Goal: Task Accomplishment & Management: Complete application form

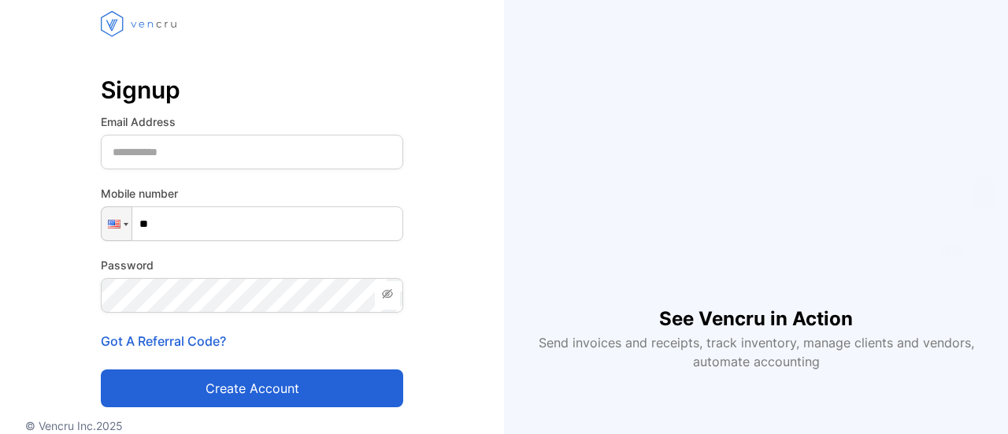
scroll to position [50, 0]
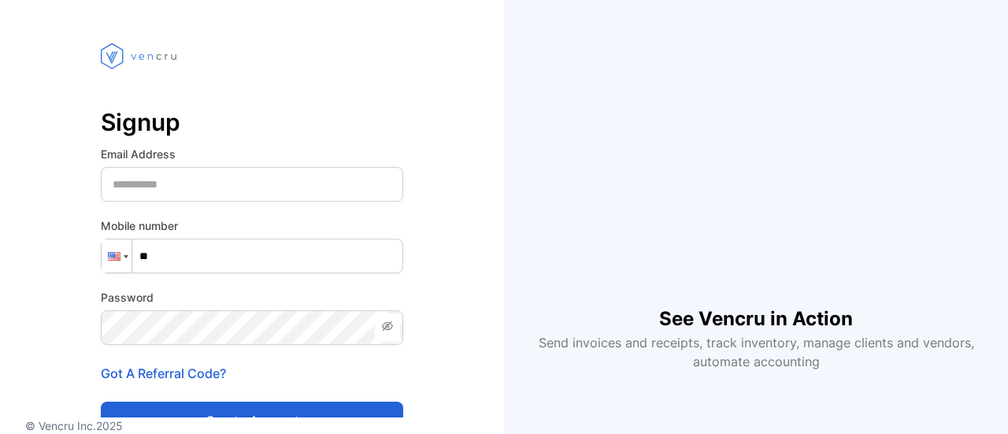
click at [120, 257] on div at bounding box center [117, 255] width 30 height 33
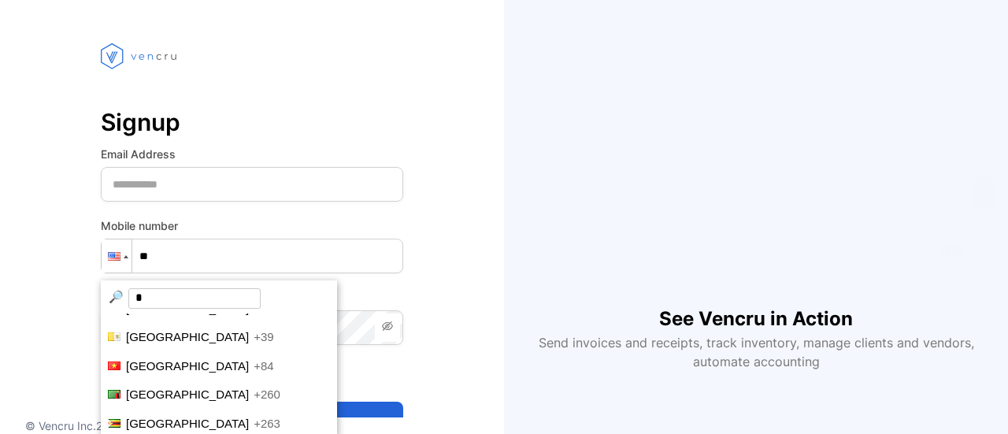
scroll to position [0, 0]
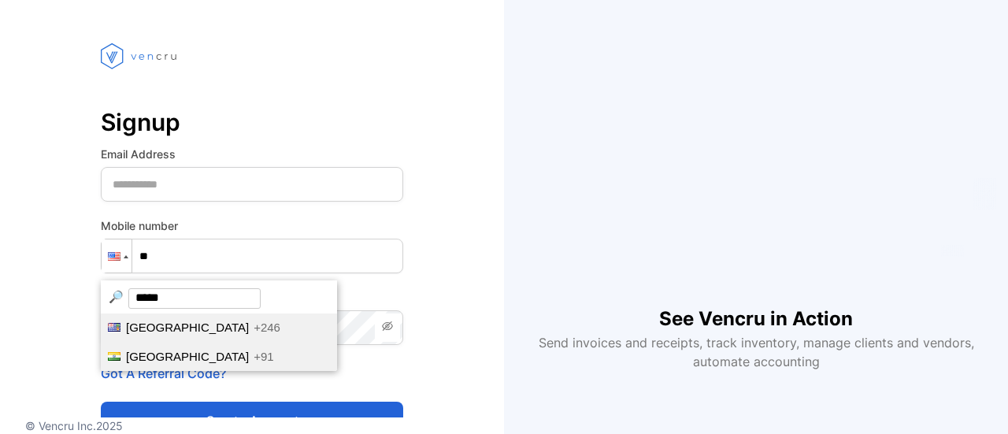
type input "*****"
click at [253, 353] on span "+91" at bounding box center [263, 355] width 20 height 13
type input "***"
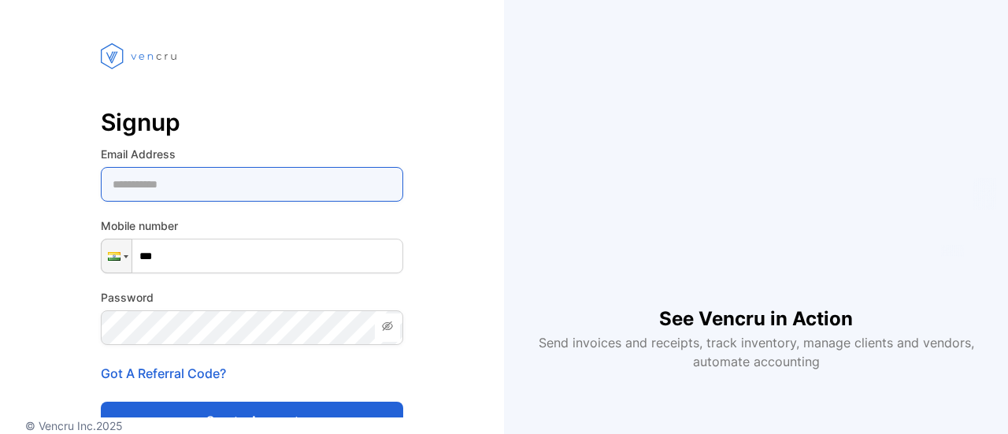
click at [184, 199] on Address-inputemail "email" at bounding box center [252, 184] width 302 height 35
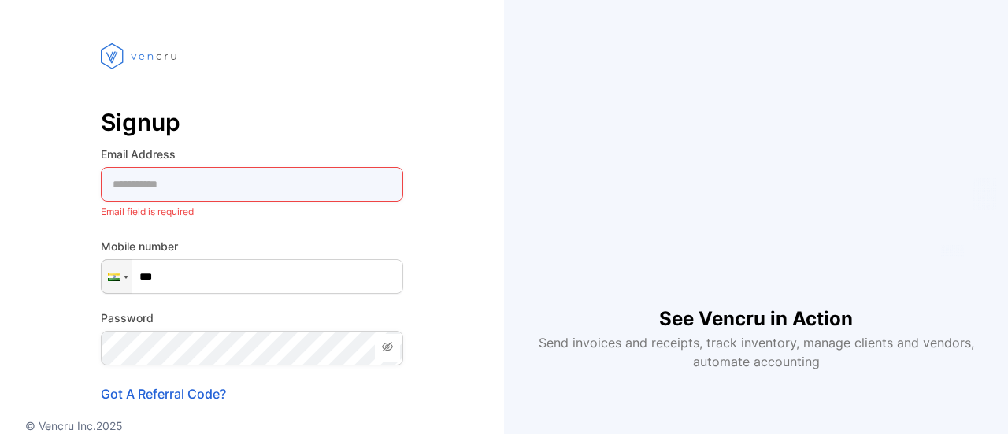
click at [190, 172] on Address-inputemail "email" at bounding box center [252, 184] width 302 height 35
click at [200, 182] on Address-inputemail "email" at bounding box center [252, 184] width 302 height 35
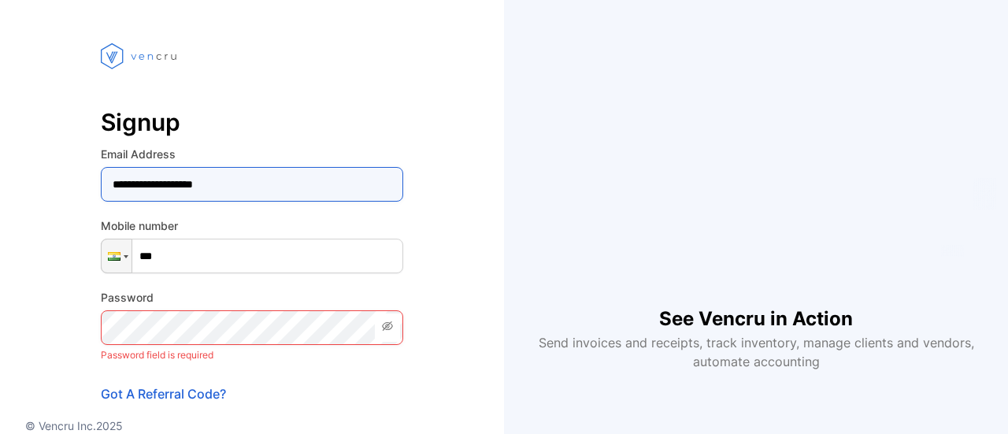
type Address-inputemail "**********"
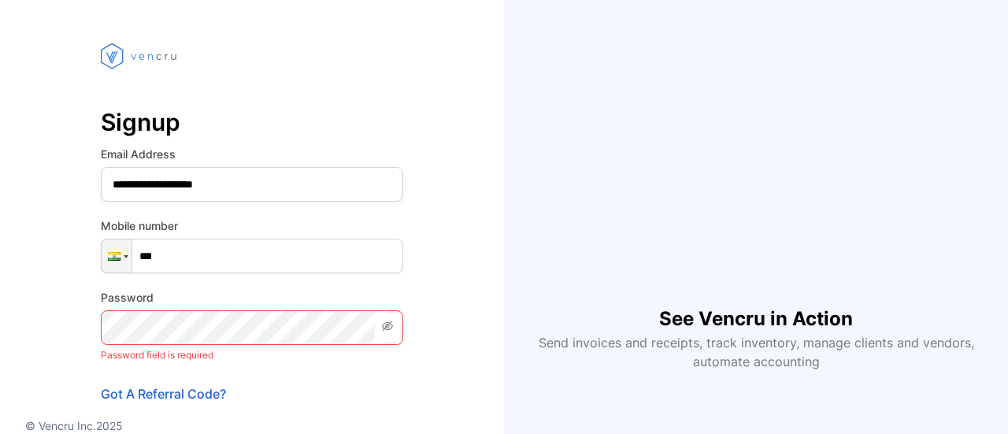
click at [235, 263] on input "***" at bounding box center [252, 255] width 302 height 35
type input "**********"
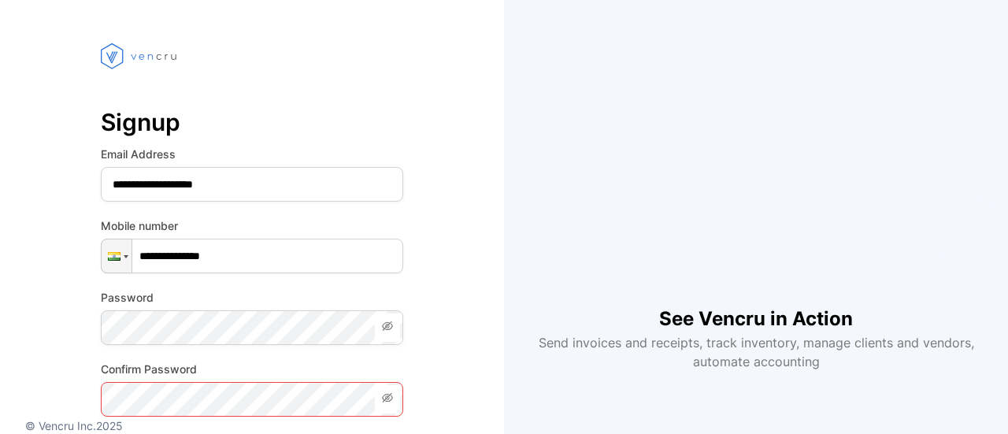
click at [375, 328] on span at bounding box center [387, 327] width 25 height 28
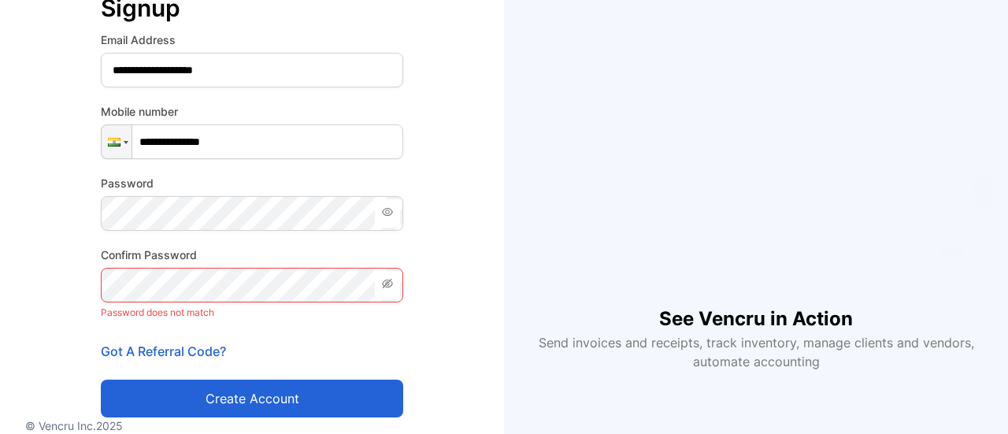
scroll to position [207, 0]
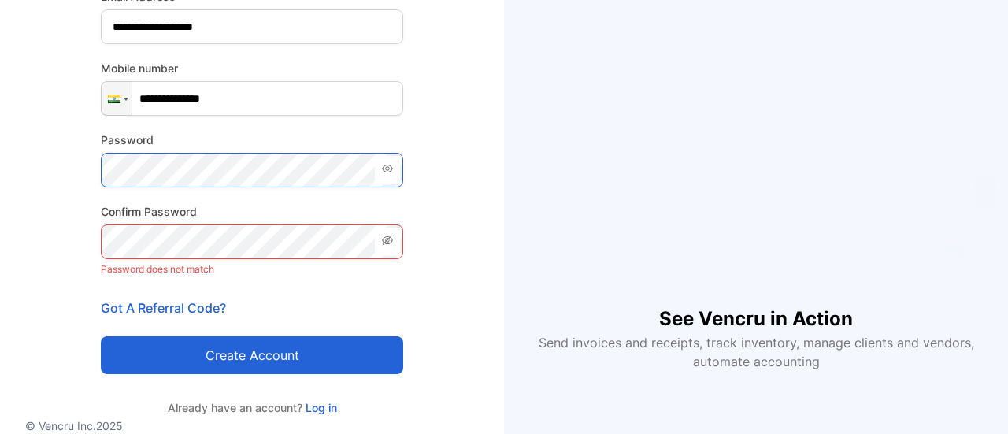
click at [0, 166] on div "**********" at bounding box center [252, 159] width 504 height 607
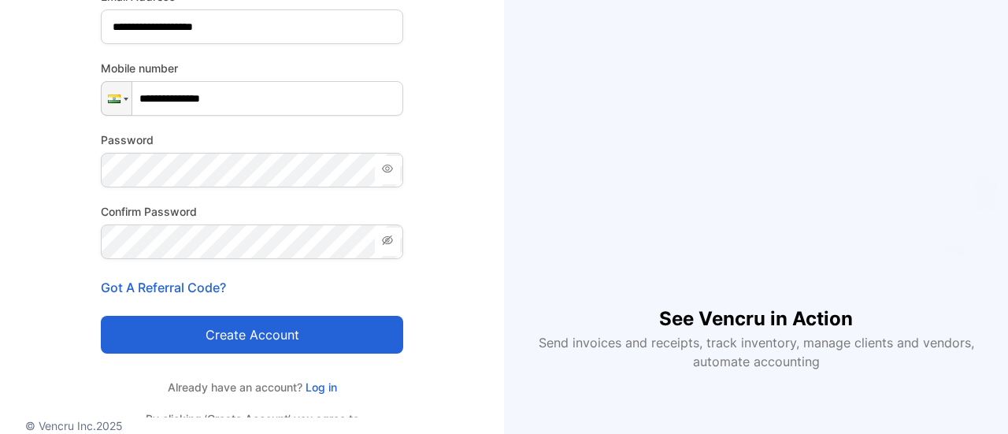
click at [220, 329] on button "Create account" at bounding box center [252, 335] width 302 height 38
click at [211, 347] on button "Create account" at bounding box center [252, 335] width 302 height 38
click at [323, 341] on button "Create account" at bounding box center [252, 335] width 302 height 38
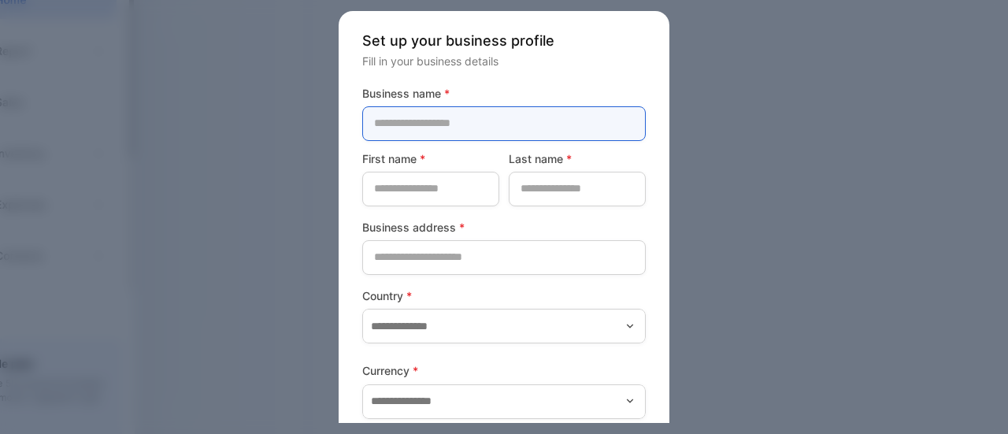
click at [458, 118] on name-inputcompanyname "text" at bounding box center [503, 123] width 283 height 35
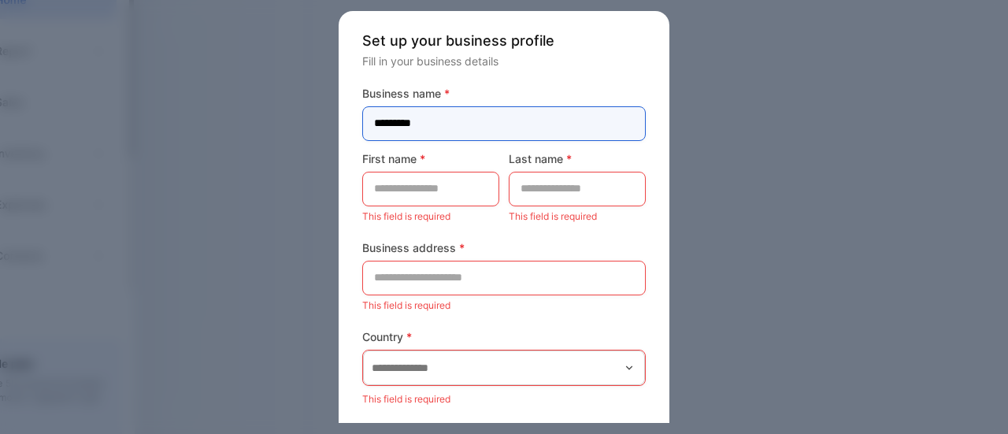
type name-inputcompanyname "*********"
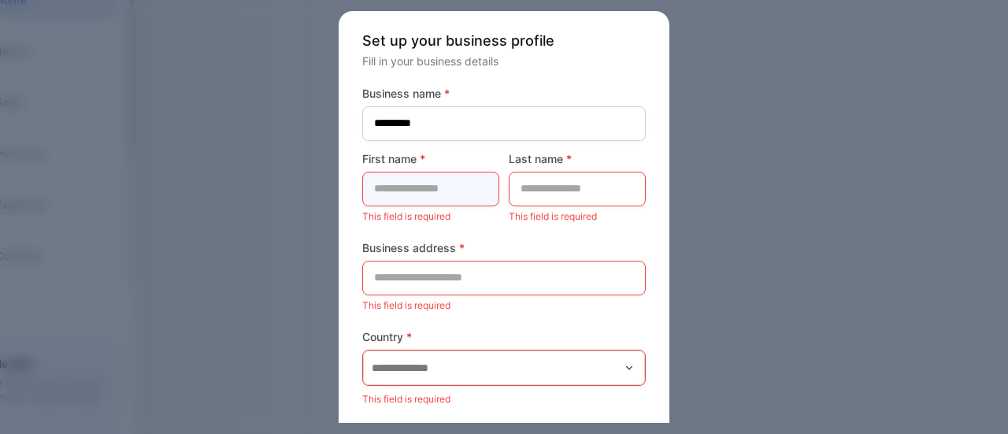
click at [421, 185] on name-inputfirstname "text" at bounding box center [430, 189] width 137 height 35
type name-inputfirstname "*"
type name-inputfirstname "*****"
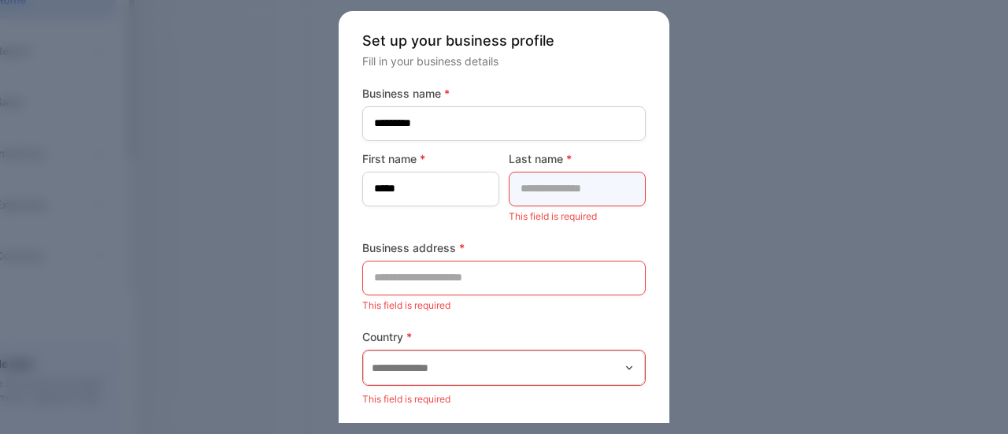
click at [597, 192] on name-inputlastname "text" at bounding box center [576, 189] width 137 height 35
type name-inputlastname "*"
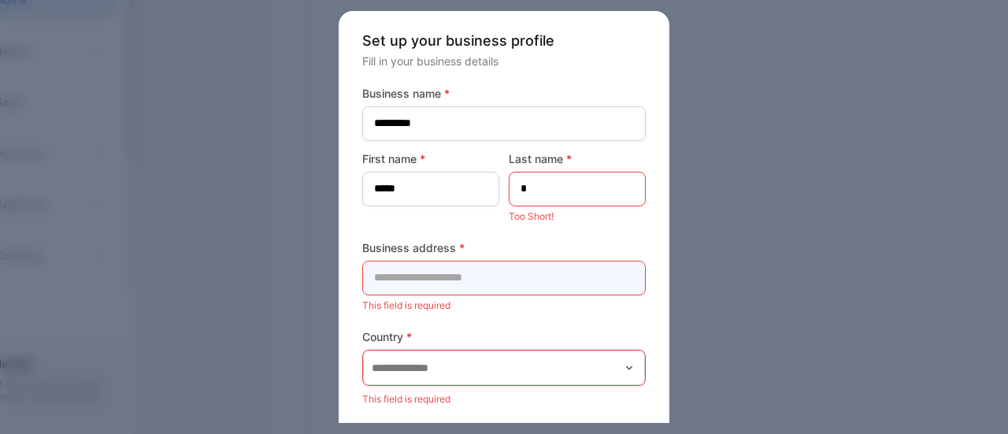
click at [434, 280] on address-inputaddress "text" at bounding box center [503, 278] width 283 height 35
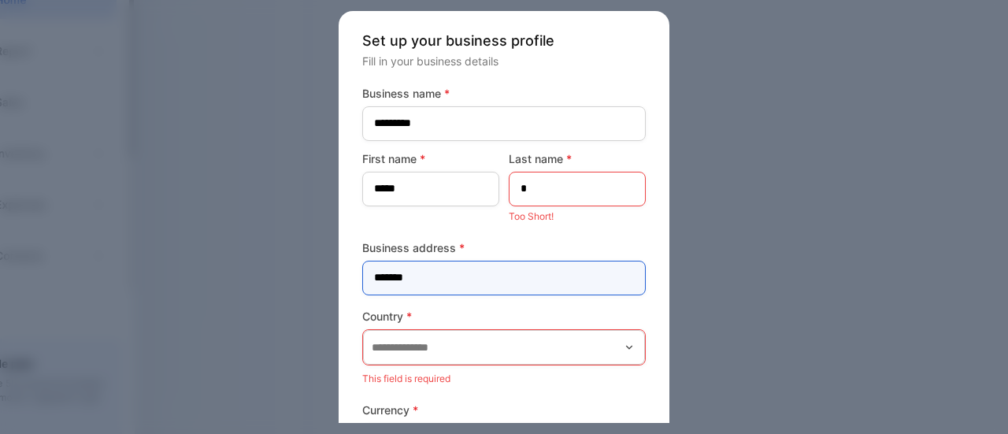
type address-inputaddress "*******"
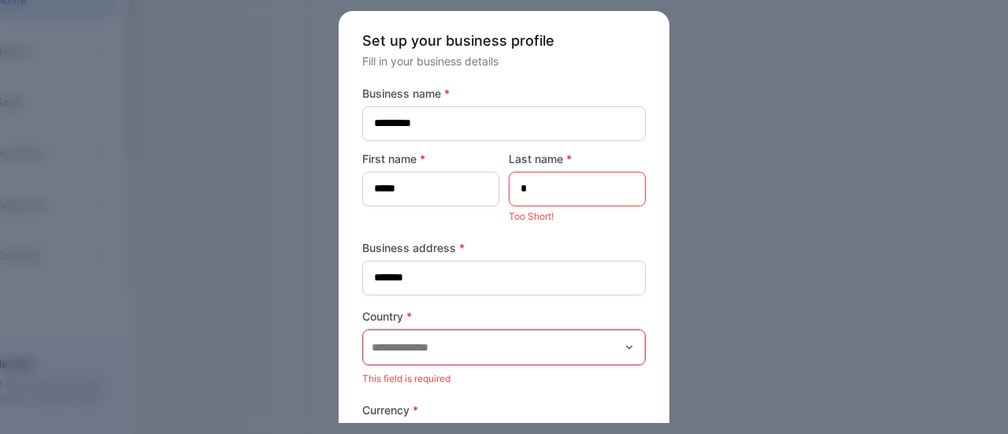
click at [447, 364] on div at bounding box center [503, 347] width 283 height 36
click at [447, 358] on input "text" at bounding box center [504, 347] width 282 height 35
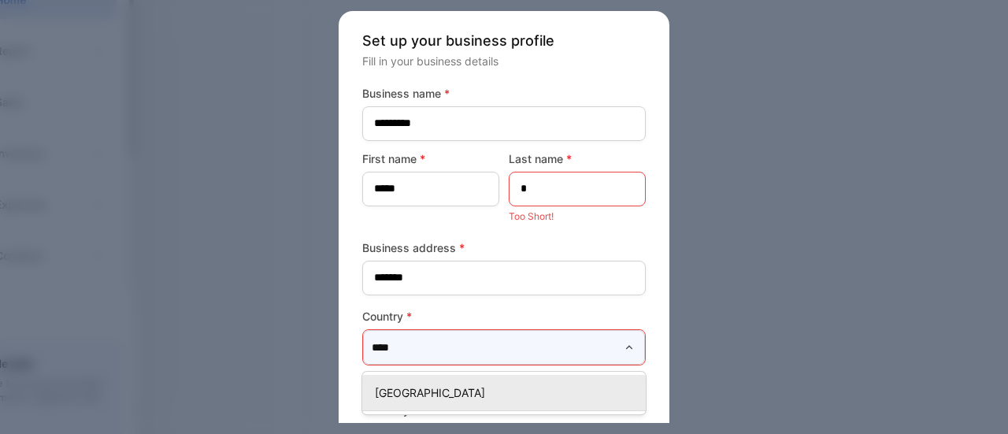
type input "*****"
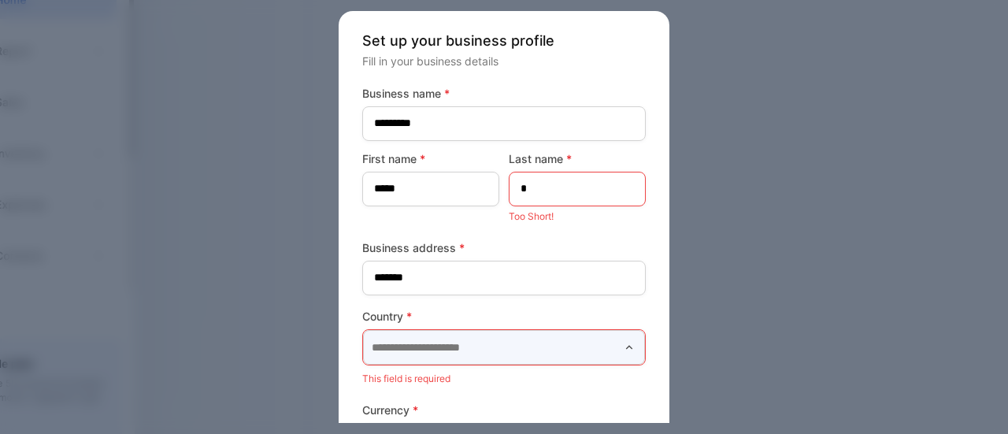
click at [450, 344] on input "text" at bounding box center [504, 347] width 282 height 35
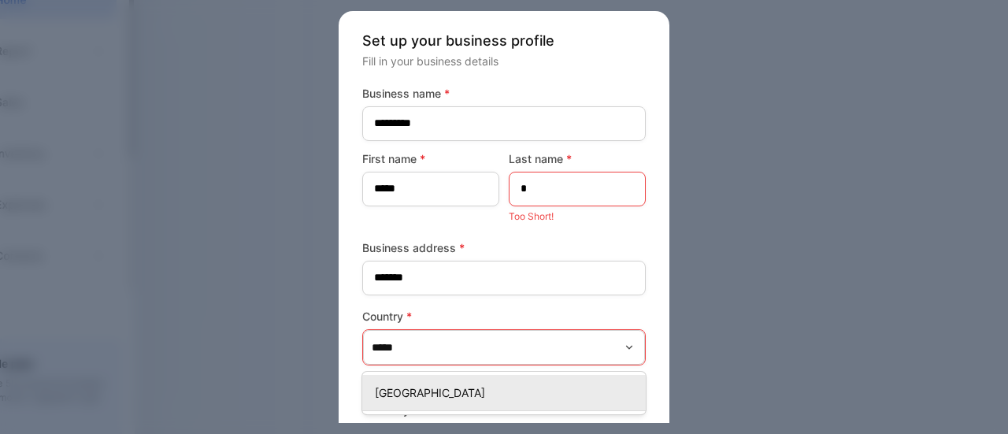
click at [405, 382] on div "[GEOGRAPHIC_DATA]" at bounding box center [503, 392] width 283 height 23
type input "*****"
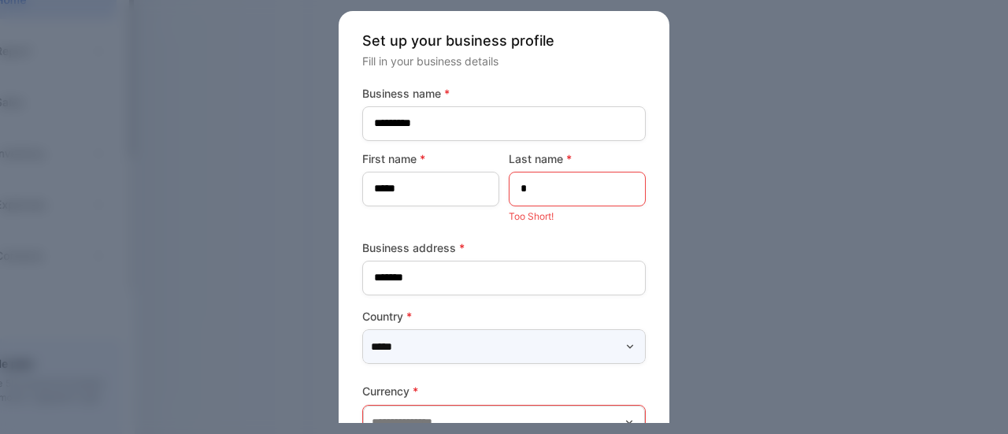
scroll to position [157, 0]
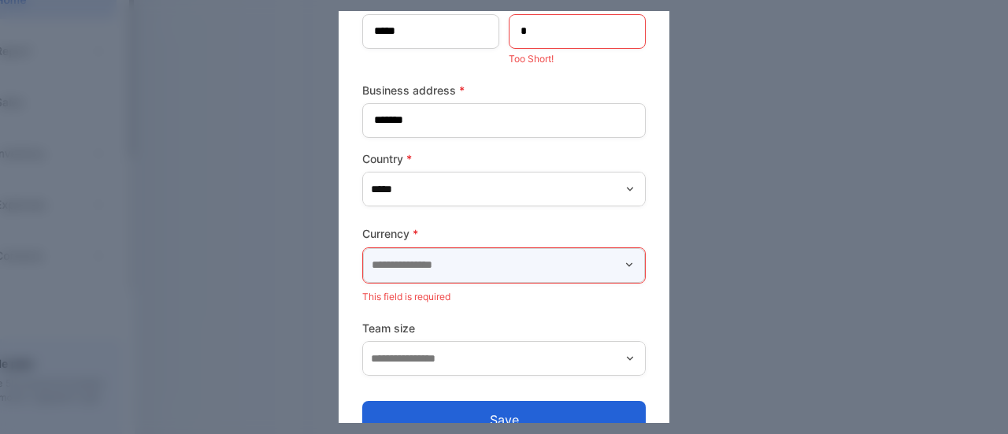
click at [442, 271] on input "text" at bounding box center [504, 265] width 282 height 35
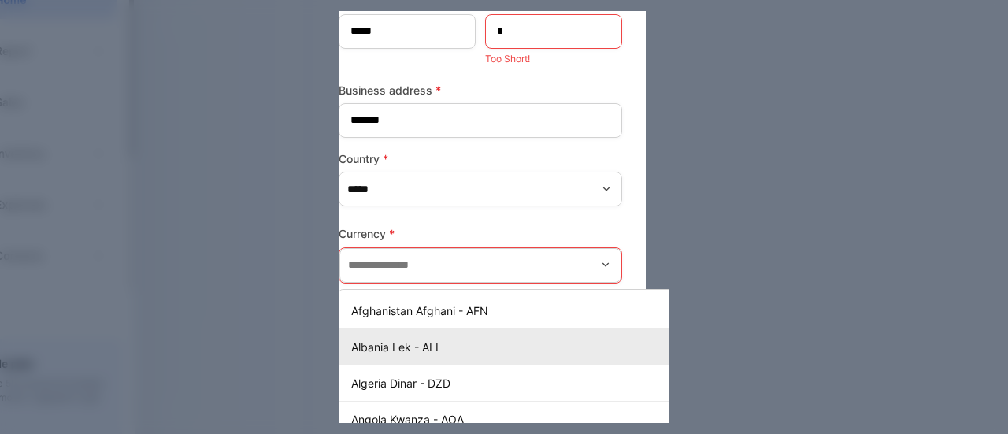
click at [417, 350] on p "Albania Lek - ALL" at bounding box center [540, 346] width 379 height 17
type input "**********"
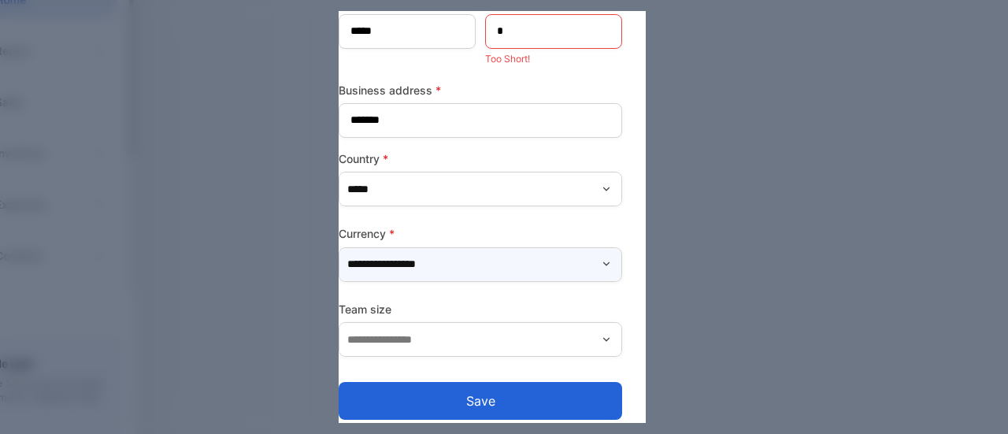
scroll to position [157, 0]
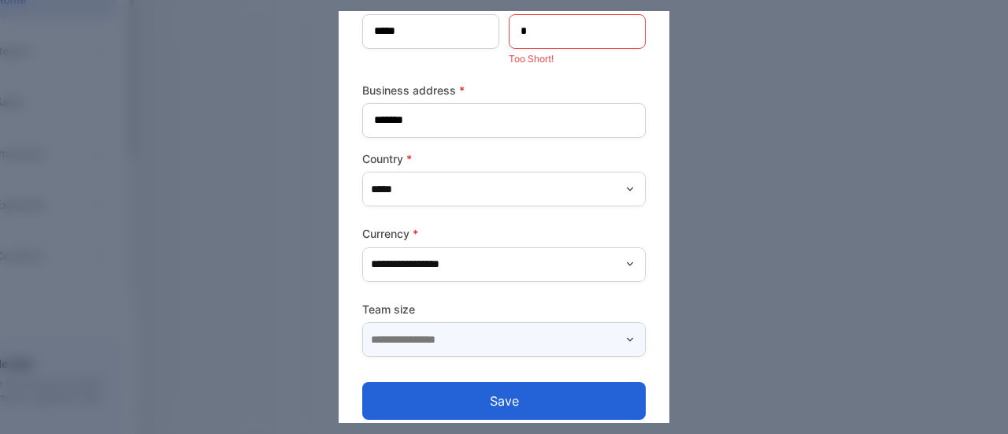
click at [430, 346] on input "text" at bounding box center [503, 339] width 283 height 35
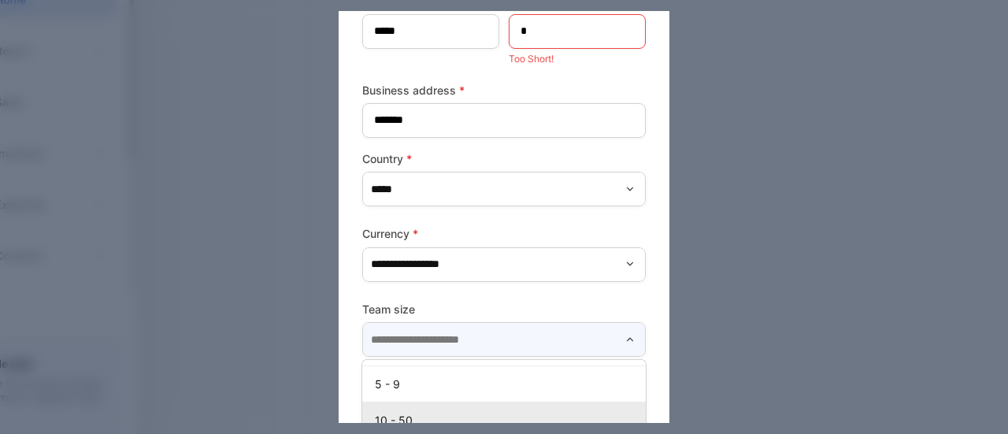
scroll to position [283, 0]
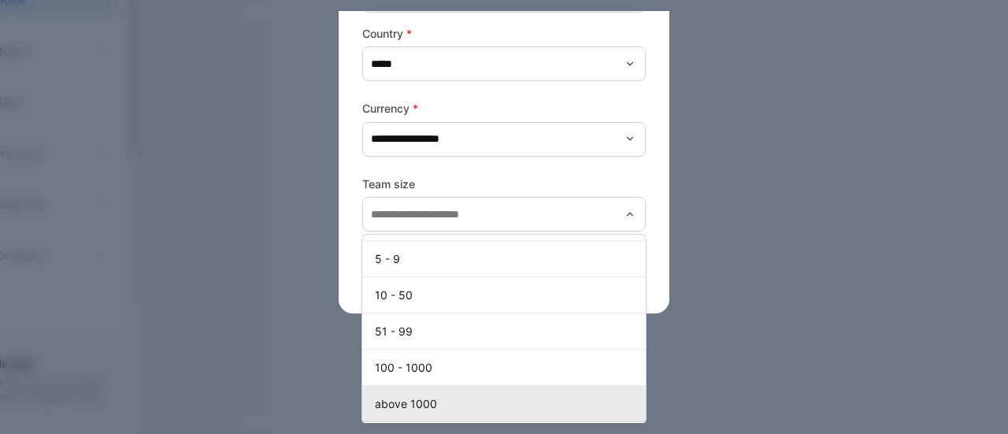
click at [415, 400] on p "above 1000" at bounding box center [507, 403] width 264 height 17
type input "**********"
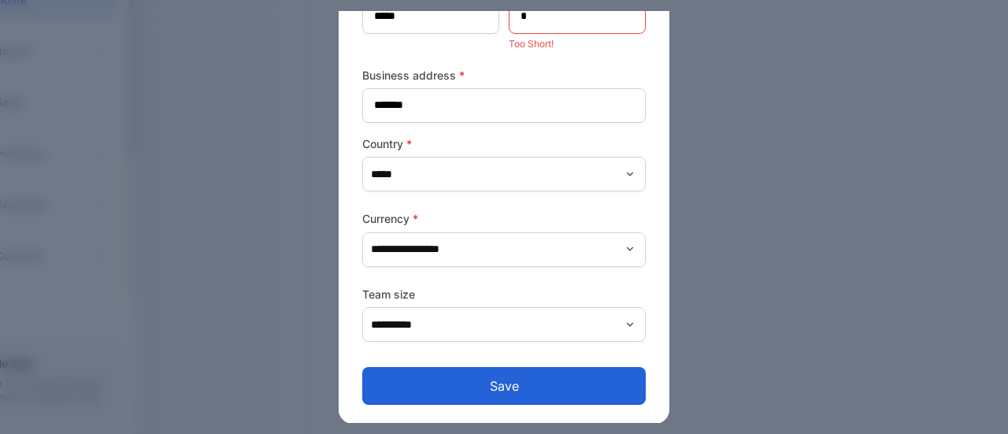
scroll to position [15, 0]
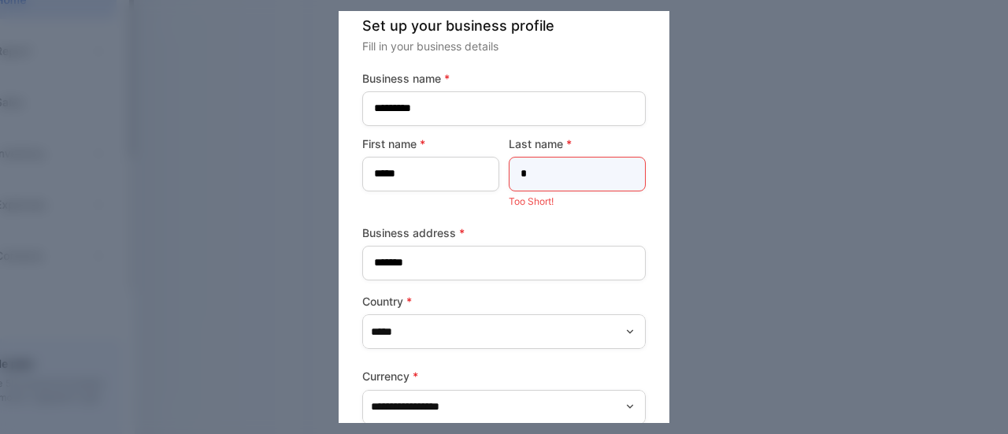
click at [540, 182] on name-inputlastname "*" at bounding box center [576, 174] width 137 height 35
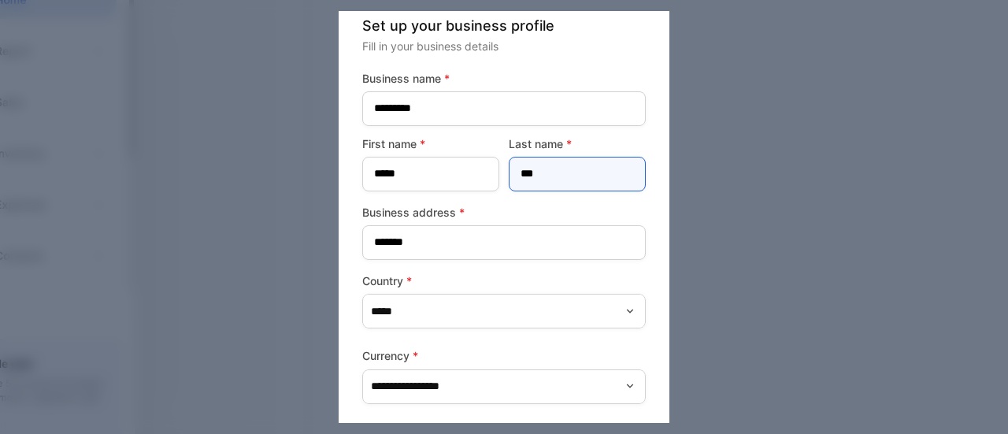
scroll to position [152, 0]
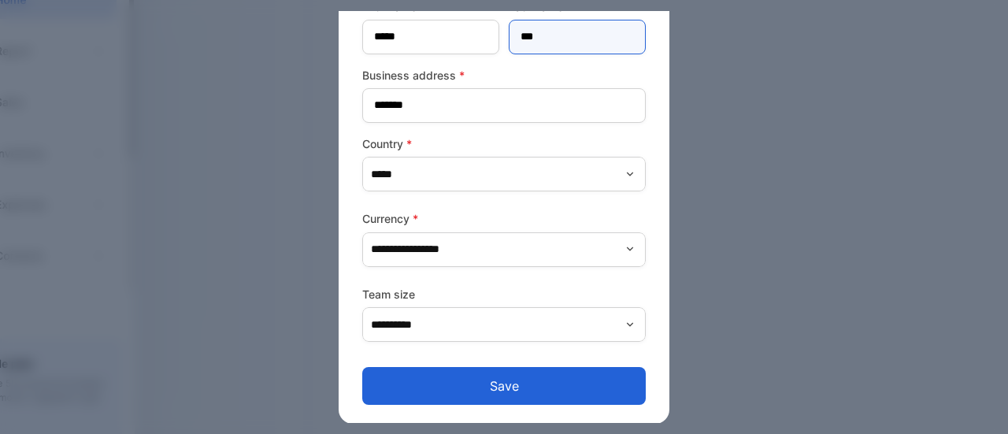
type name-inputlastname "***"
click at [469, 394] on button "Save" at bounding box center [503, 386] width 283 height 38
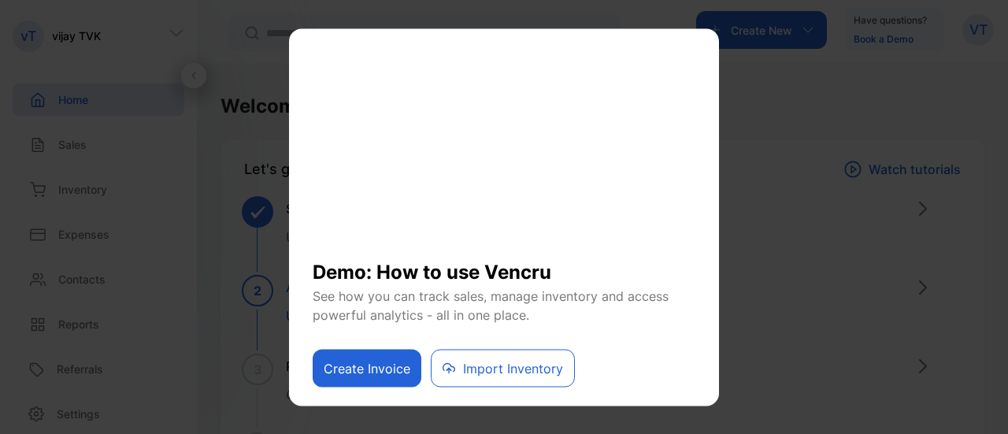
click at [477, 374] on button "Import Inventory" at bounding box center [503, 368] width 144 height 38
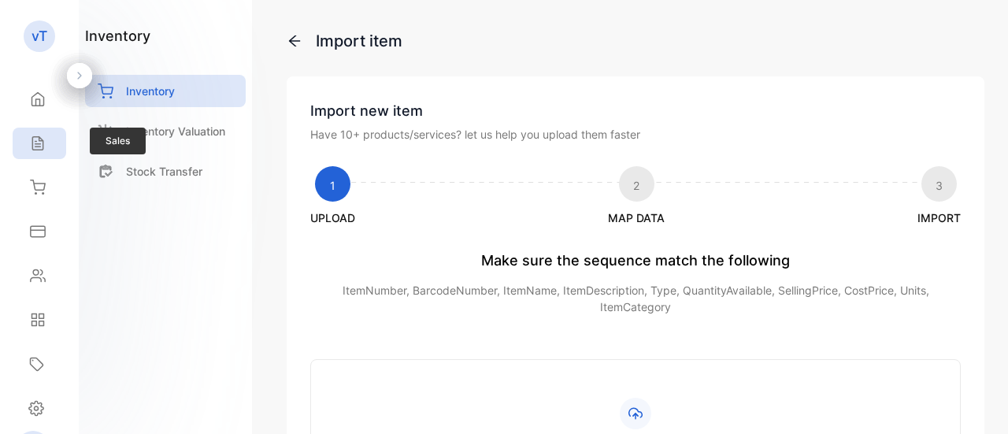
click at [35, 141] on icon at bounding box center [37, 143] width 10 height 13
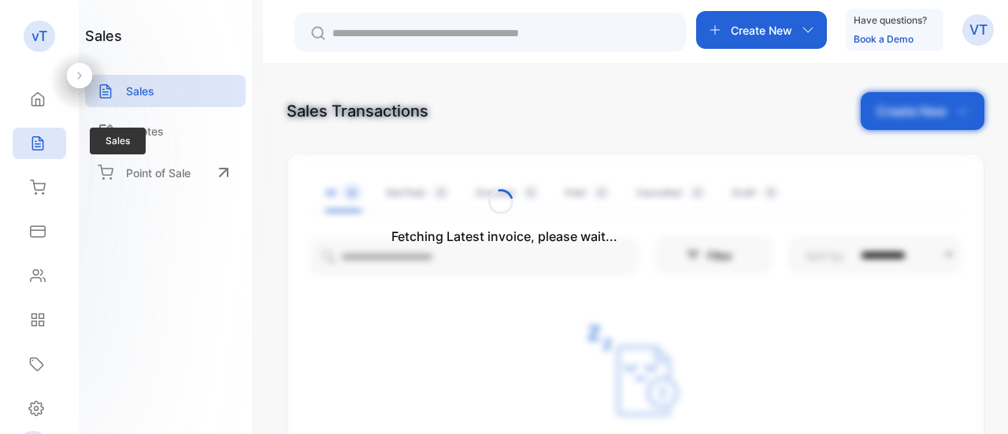
click at [36, 142] on icon at bounding box center [38, 143] width 16 height 16
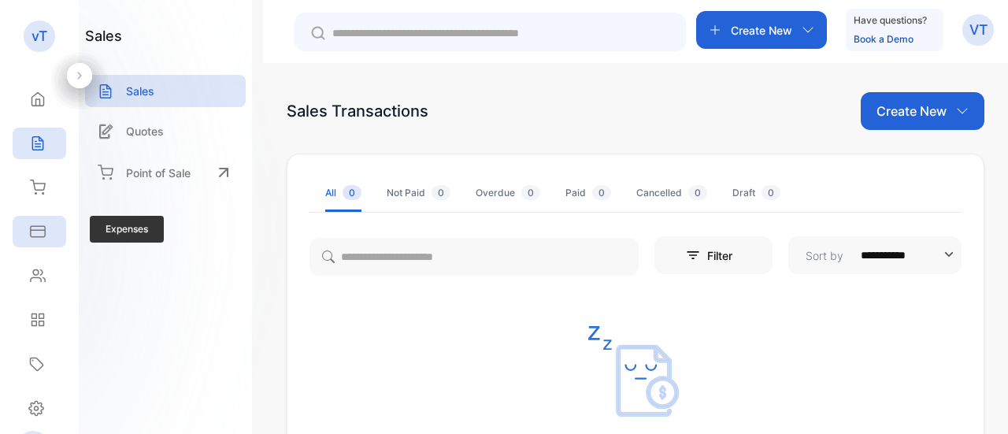
click at [27, 232] on div "Expenses" at bounding box center [35, 232] width 20 height 16
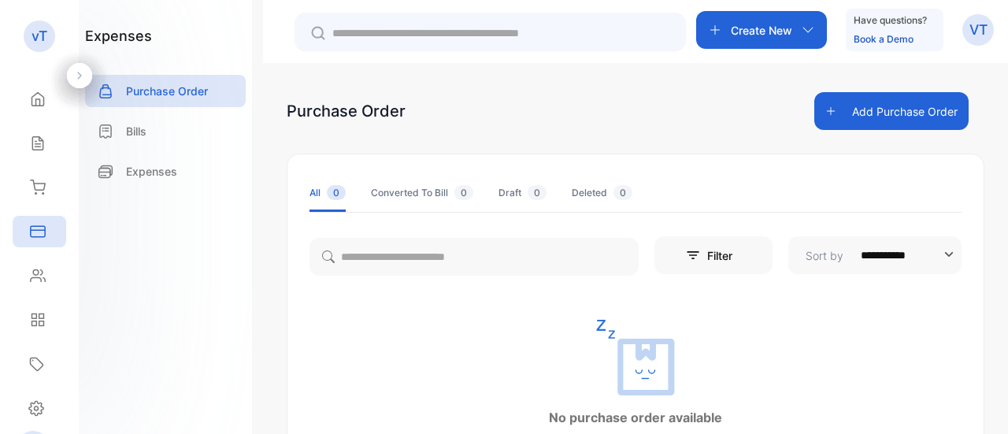
click at [904, 116] on button "Add Purchase Order" at bounding box center [891, 111] width 154 height 38
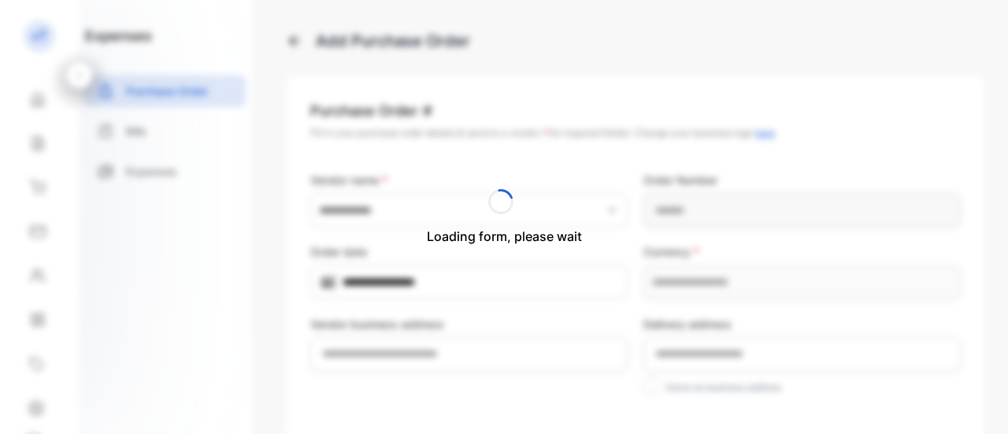
type input "**********"
type Number-inputPurchaseOrderNumber "**********"
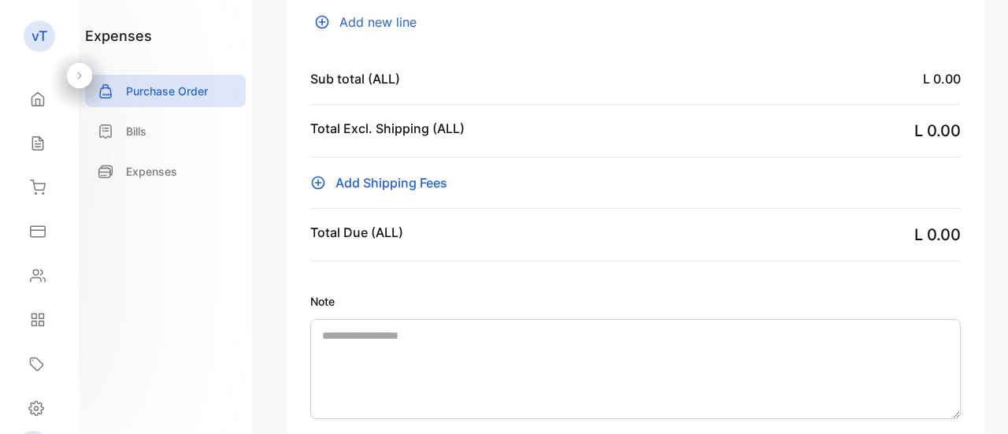
scroll to position [551, 0]
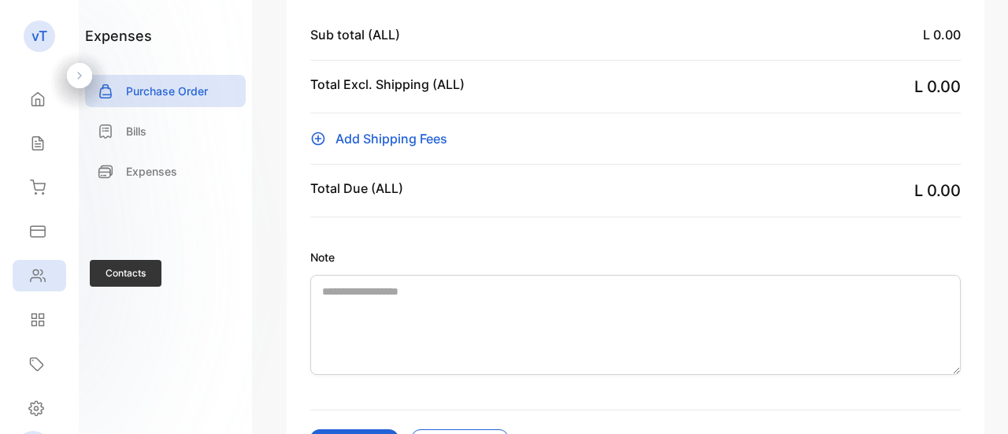
click at [39, 287] on div "Contacts" at bounding box center [40, 275] width 54 height 31
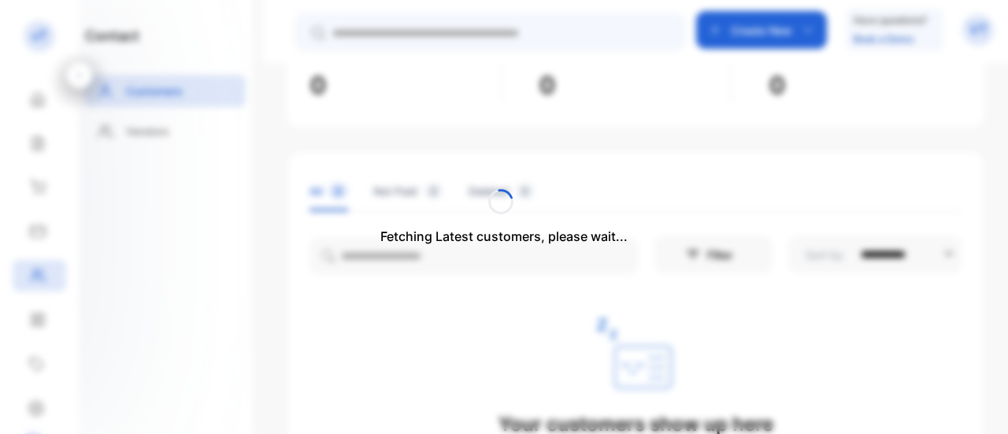
scroll to position [163, 0]
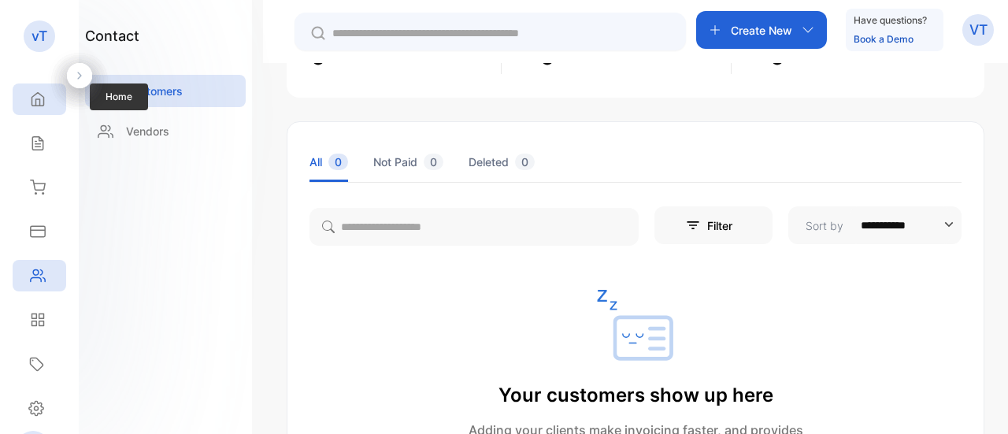
click at [51, 90] on div "Home" at bounding box center [40, 98] width 54 height 31
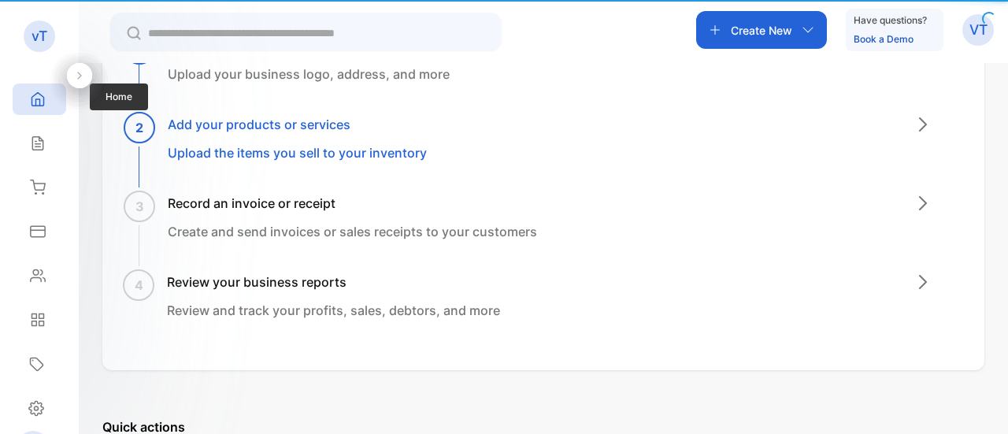
click at [35, 95] on icon at bounding box center [38, 99] width 12 height 13
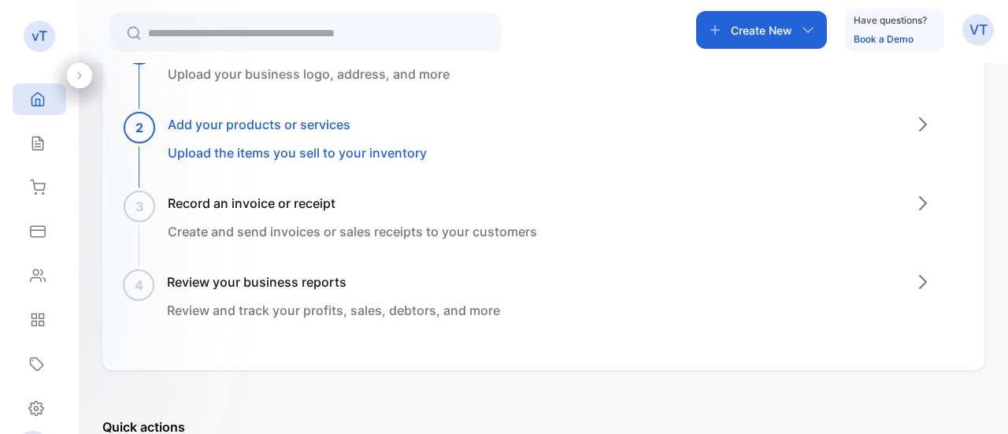
scroll to position [399, 0]
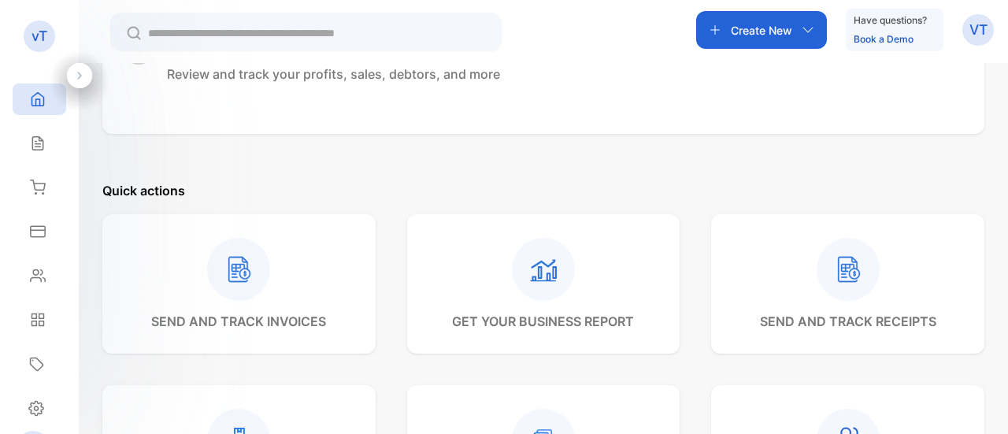
click at [774, 35] on p "Create New" at bounding box center [760, 30] width 61 height 17
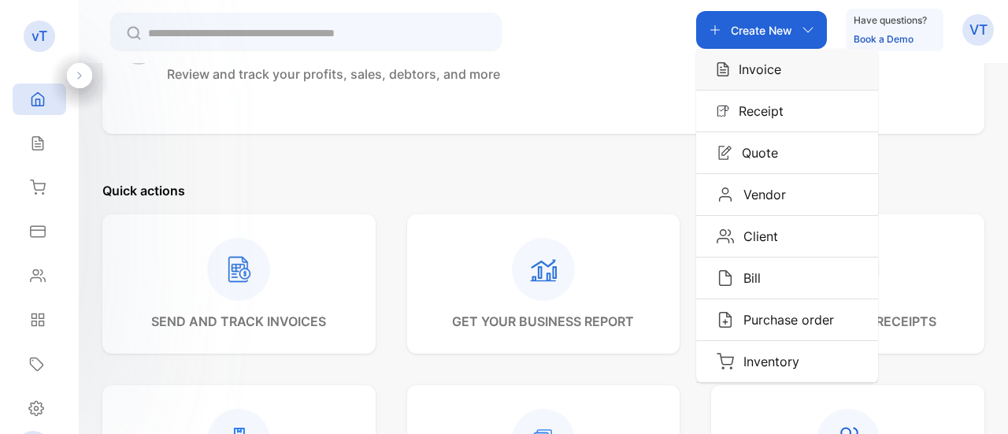
click at [768, 66] on p "Invoice" at bounding box center [755, 69] width 52 height 19
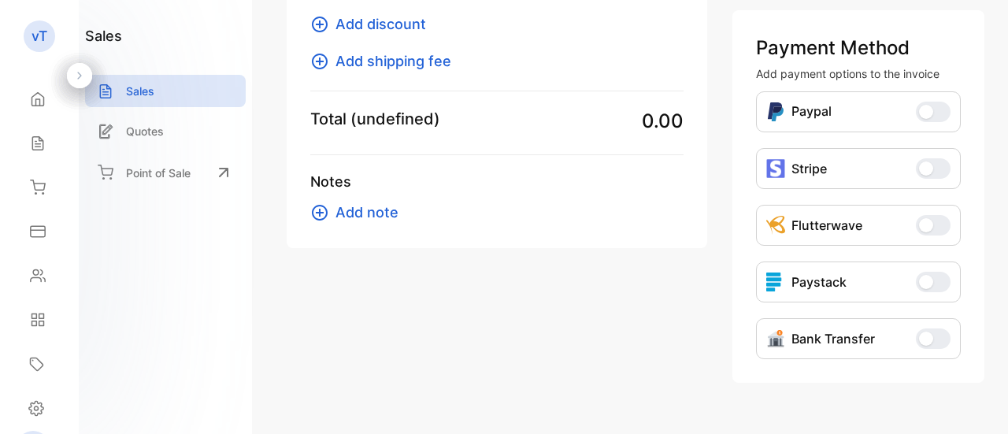
scroll to position [346, 0]
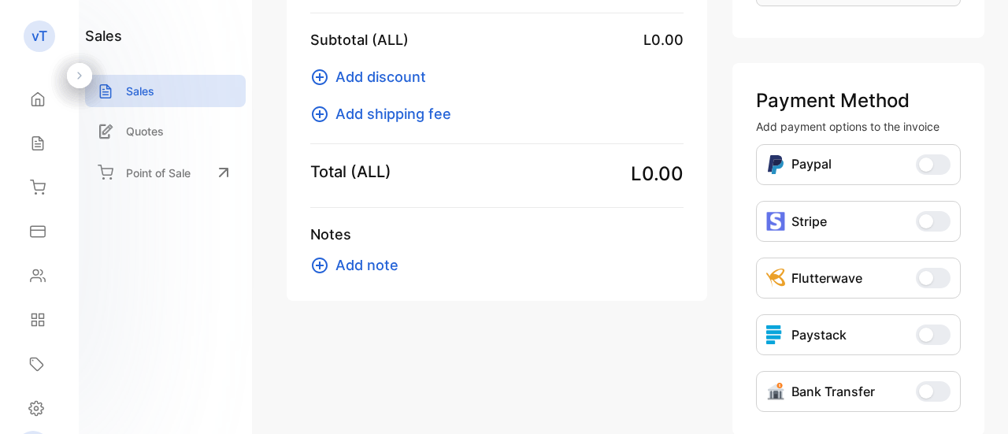
type input "**********"
click at [47, 102] on div "Home" at bounding box center [40, 98] width 54 height 31
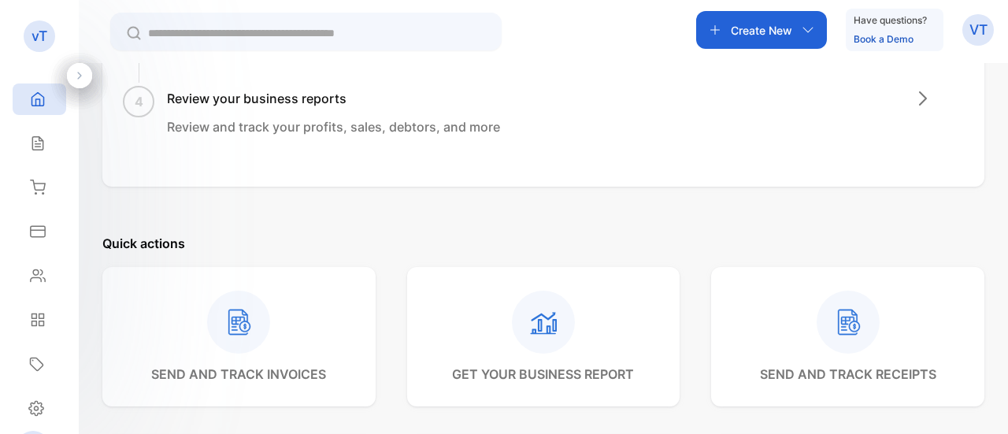
click at [214, 109] on div "4 Review your business reports Review and track your profits, sales, debtors, a…" at bounding box center [333, 112] width 333 height 47
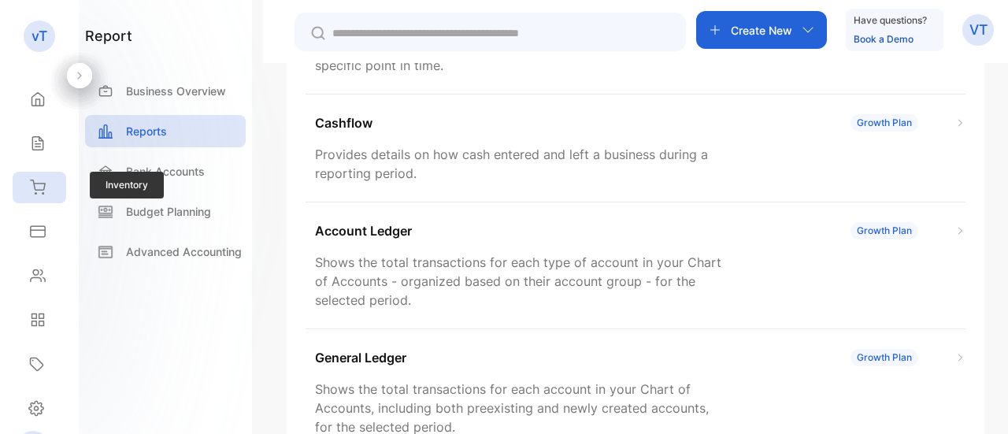
click at [39, 191] on icon at bounding box center [38, 187] width 16 height 16
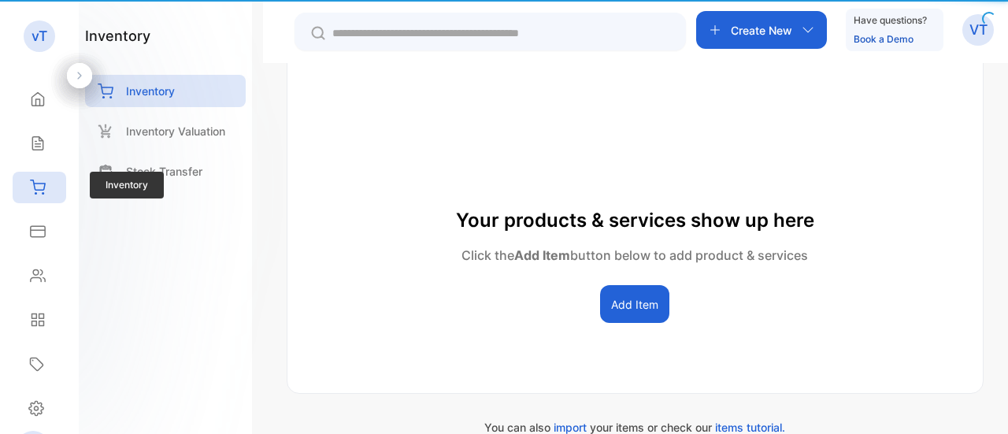
type input "**********"
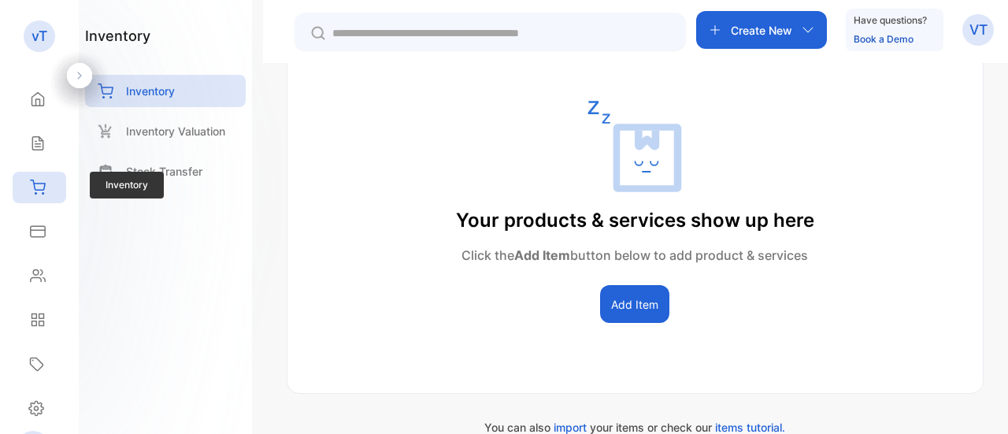
scroll to position [277, 0]
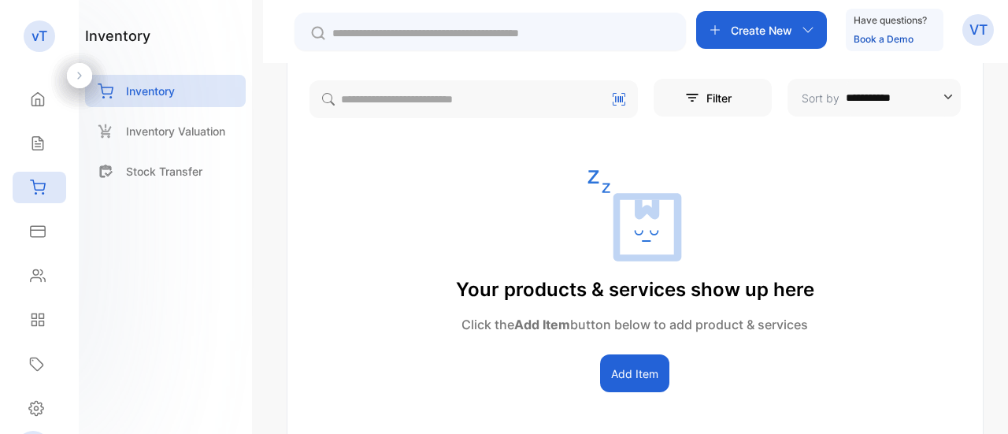
click at [649, 367] on button "Add Item" at bounding box center [634, 373] width 69 height 38
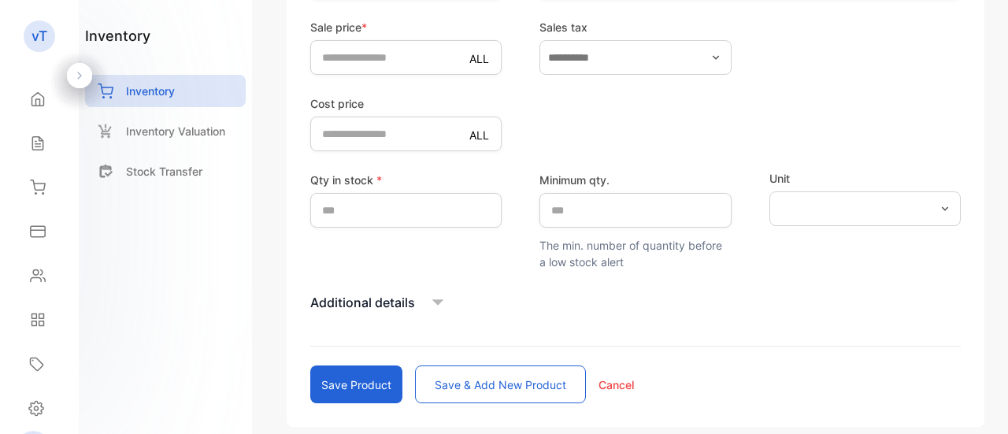
scroll to position [488, 0]
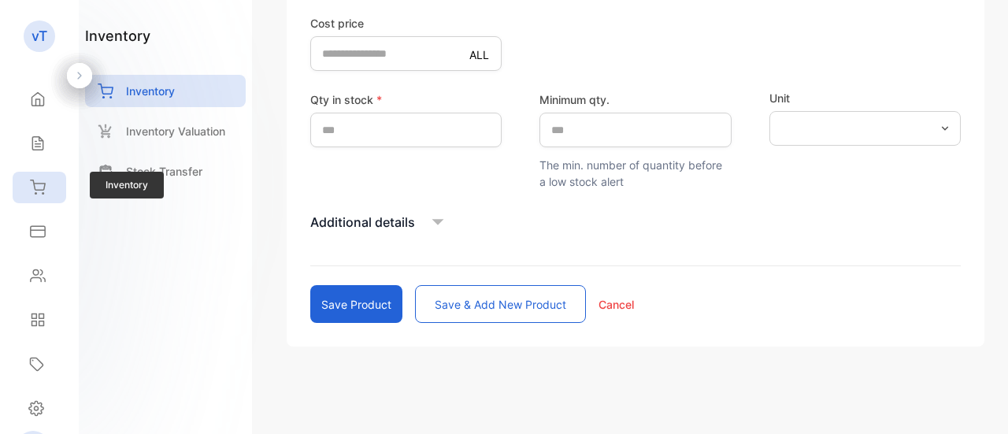
click at [54, 194] on div "Inventory" at bounding box center [40, 187] width 54 height 31
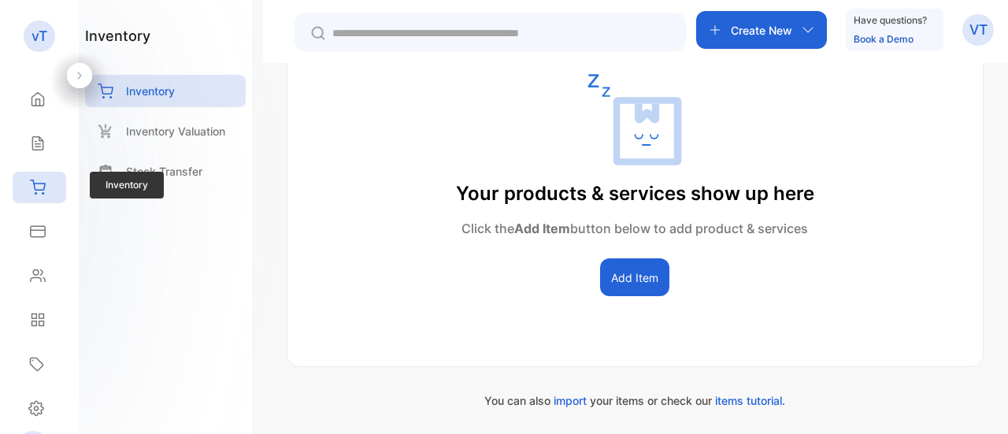
scroll to position [372, 0]
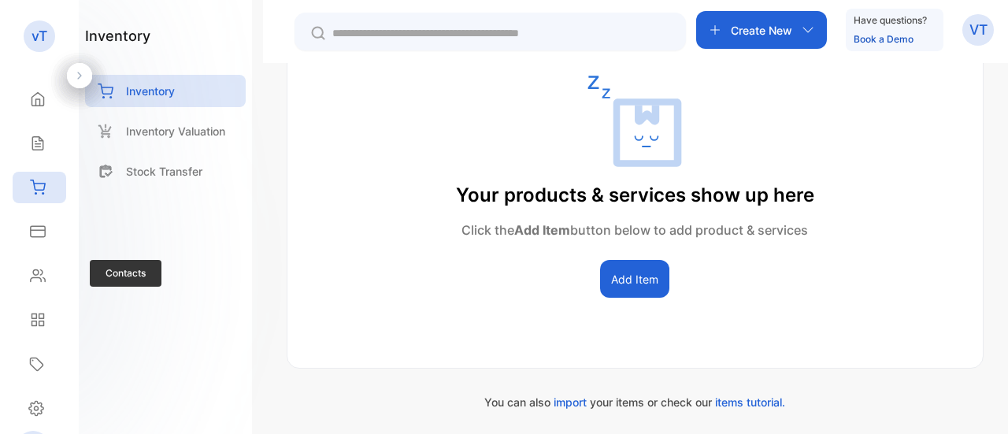
click at [47, 254] on div "Contacts Contacts" at bounding box center [40, 275] width 54 height 44
click at [44, 281] on icon at bounding box center [38, 276] width 14 height 12
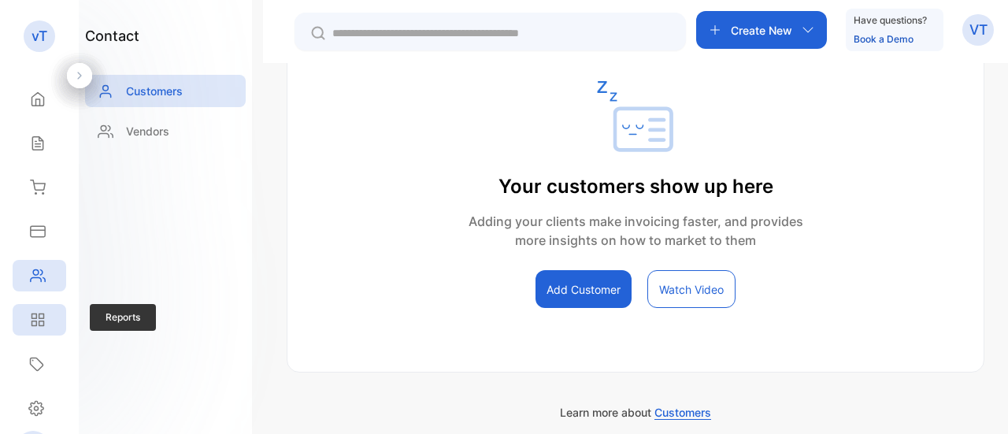
click at [37, 320] on icon at bounding box center [38, 320] width 16 height 16
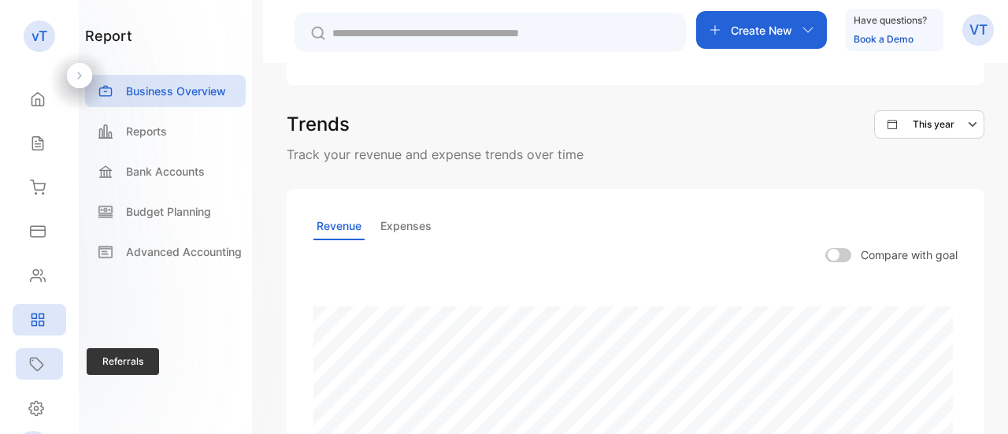
click at [41, 361] on icon at bounding box center [36, 364] width 16 height 16
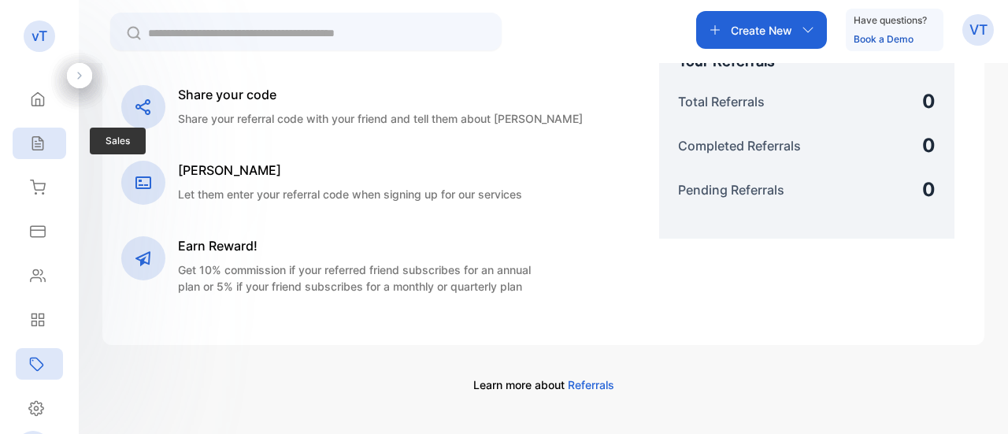
click at [39, 133] on div "Sales" at bounding box center [40, 143] width 54 height 31
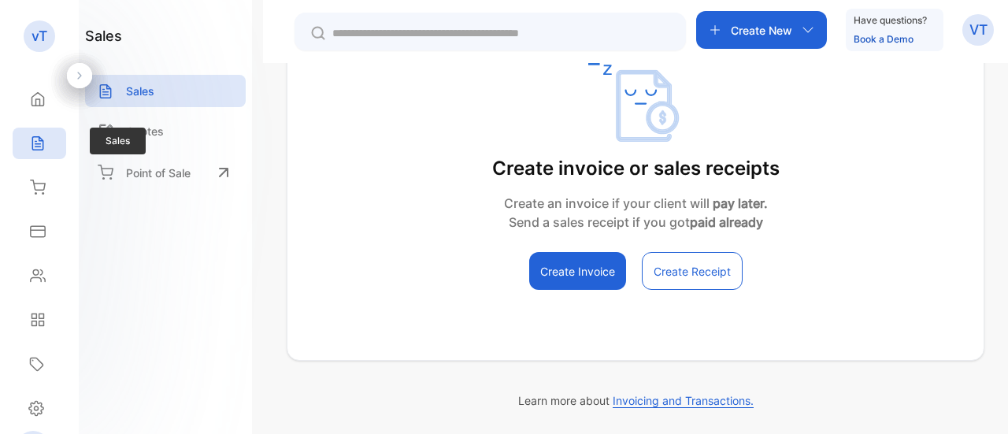
scroll to position [274, 0]
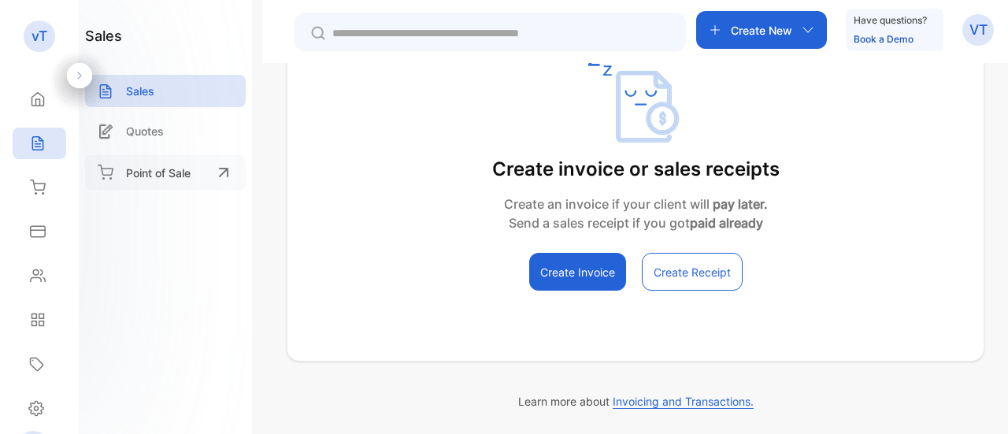
click at [190, 168] on p "Point of Sale" at bounding box center [158, 173] width 65 height 17
click at [810, 33] on icon "button" at bounding box center [807, 30] width 13 height 13
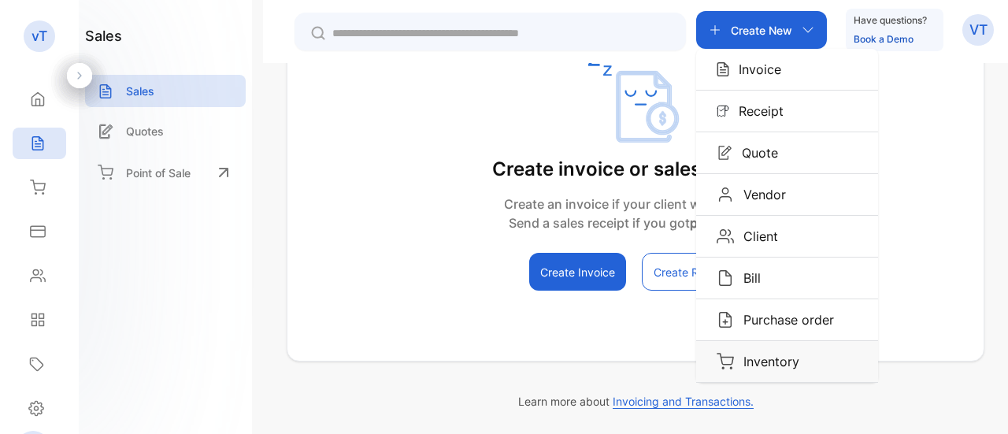
click at [768, 375] on div "Inventory" at bounding box center [787, 361] width 182 height 41
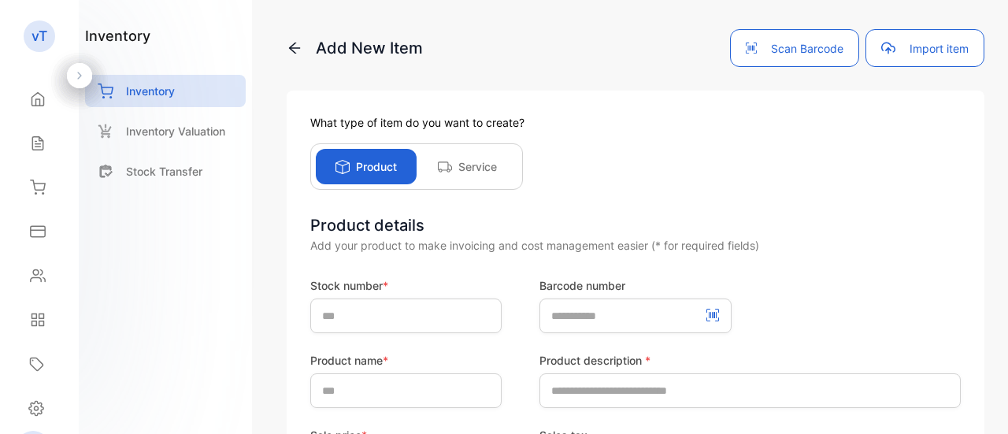
click at [332, 158] on div "Product" at bounding box center [366, 166] width 101 height 35
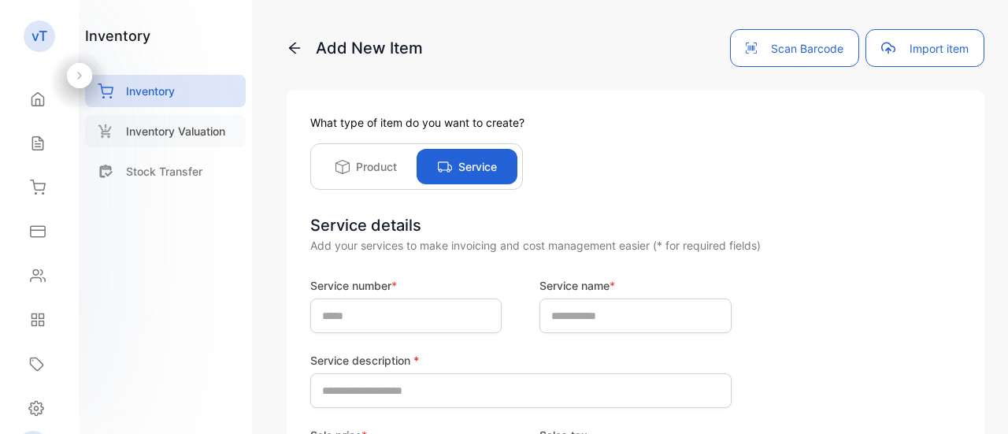
click at [150, 119] on div "Inventory Valuation" at bounding box center [165, 131] width 161 height 32
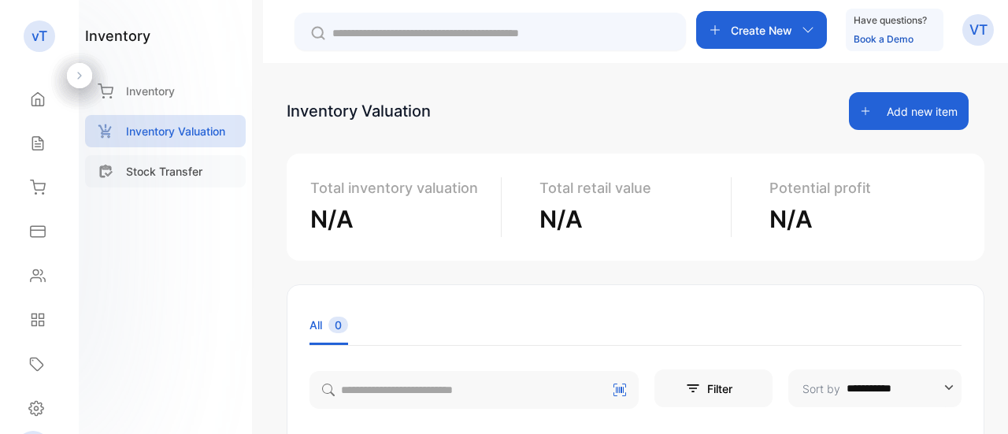
click at [146, 157] on div "Stock Transfer" at bounding box center [165, 171] width 161 height 32
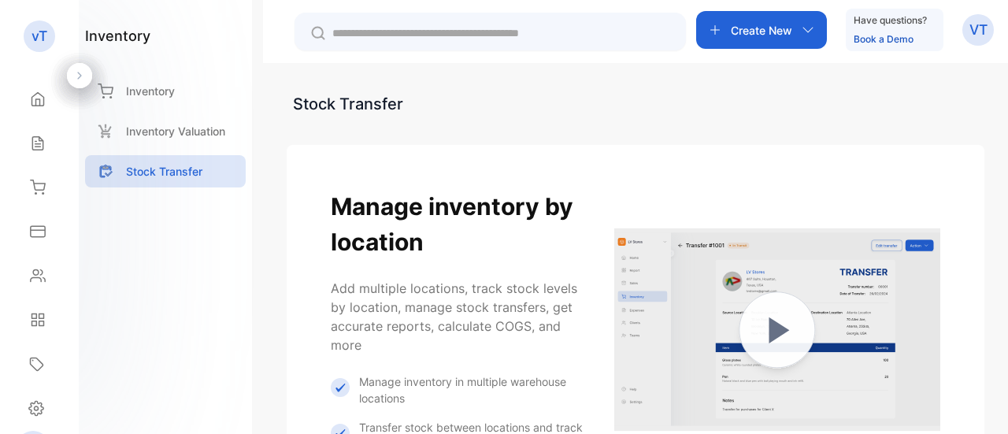
scroll to position [236, 0]
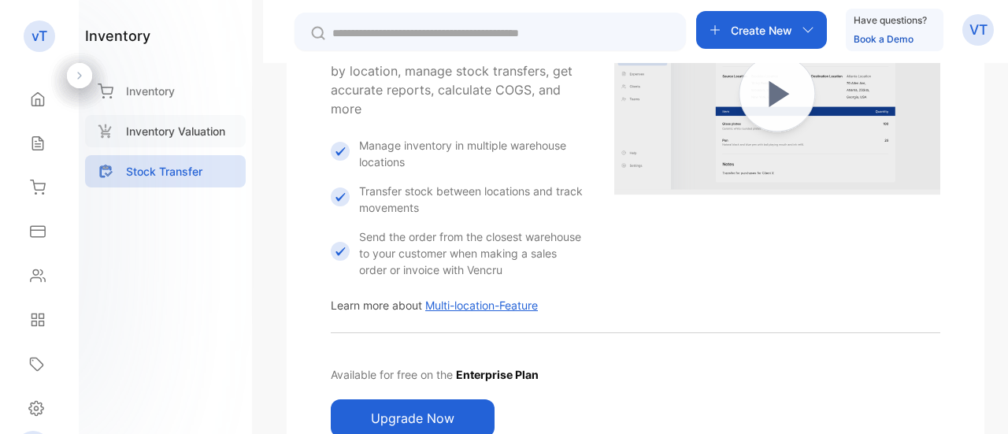
click at [165, 133] on p "Inventory Valuation" at bounding box center [175, 131] width 99 height 17
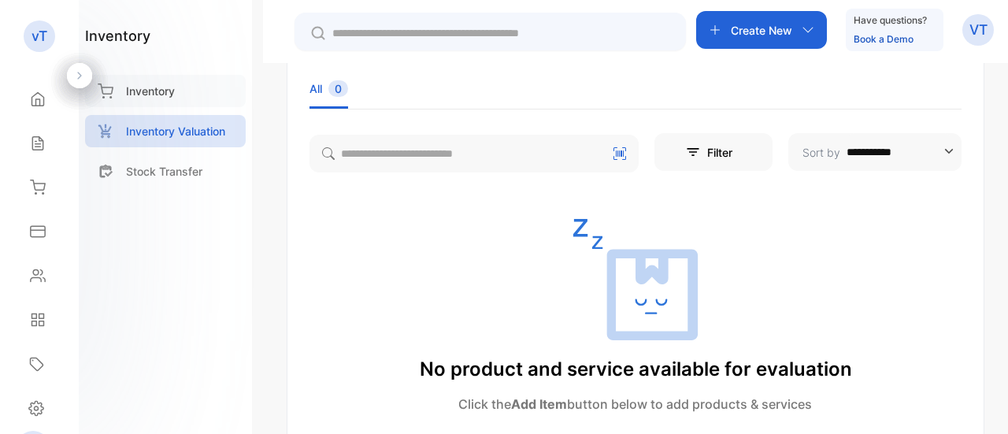
click at [165, 94] on p "Inventory" at bounding box center [150, 91] width 49 height 17
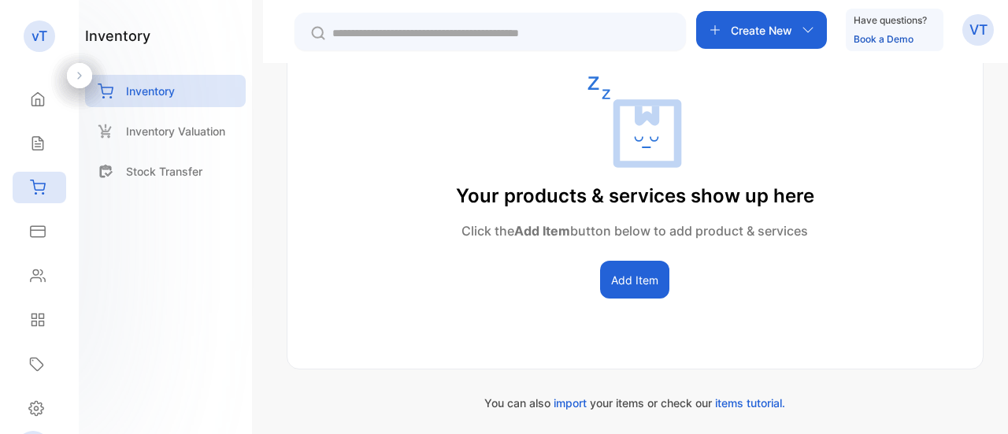
scroll to position [372, 0]
click at [635, 281] on button "Add Item" at bounding box center [634, 279] width 69 height 38
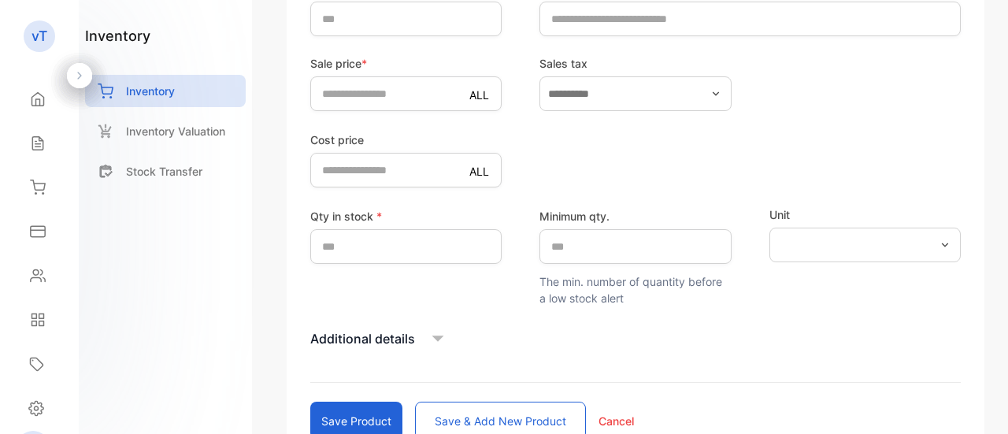
click at [501, 413] on button "Save & add new product" at bounding box center [500, 420] width 171 height 38
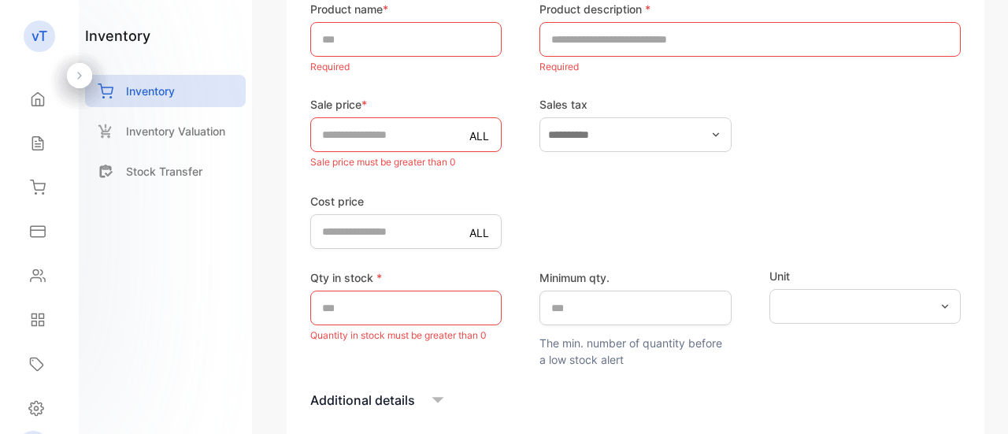
scroll to position [392, 0]
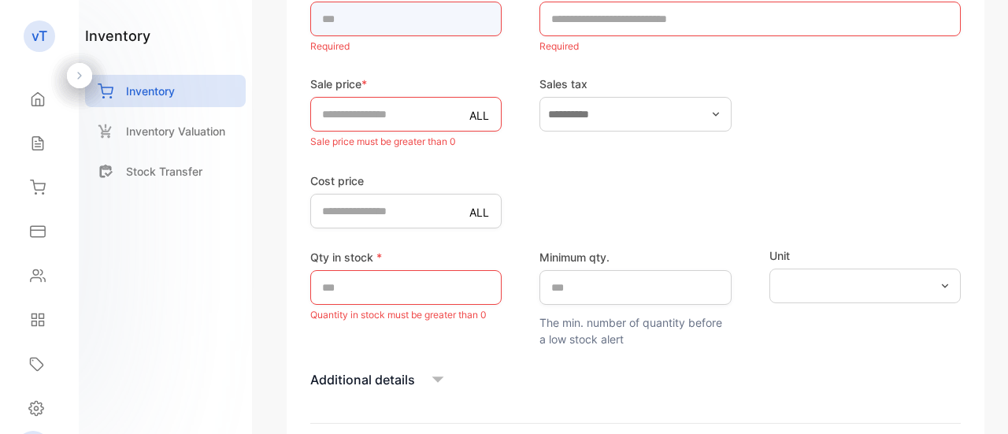
click at [374, 29] on input "text" at bounding box center [405, 19] width 191 height 35
type input "***"
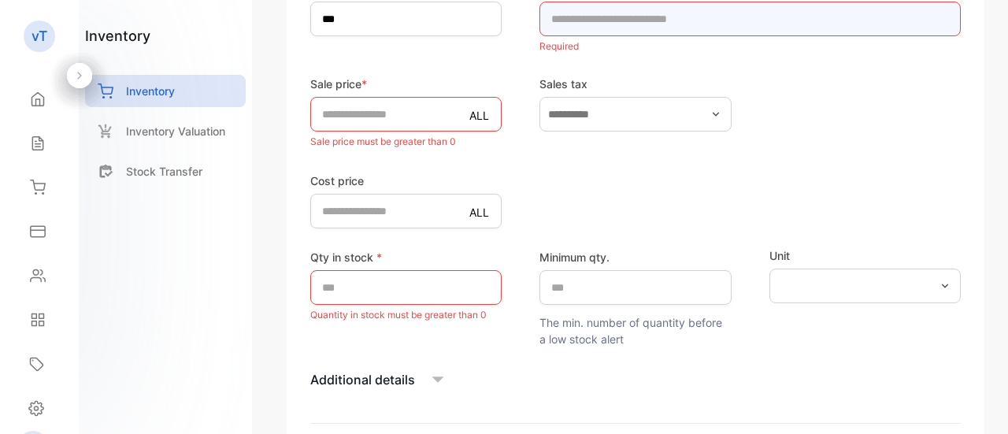
click at [616, 12] on input "text" at bounding box center [749, 19] width 421 height 35
type input "*"
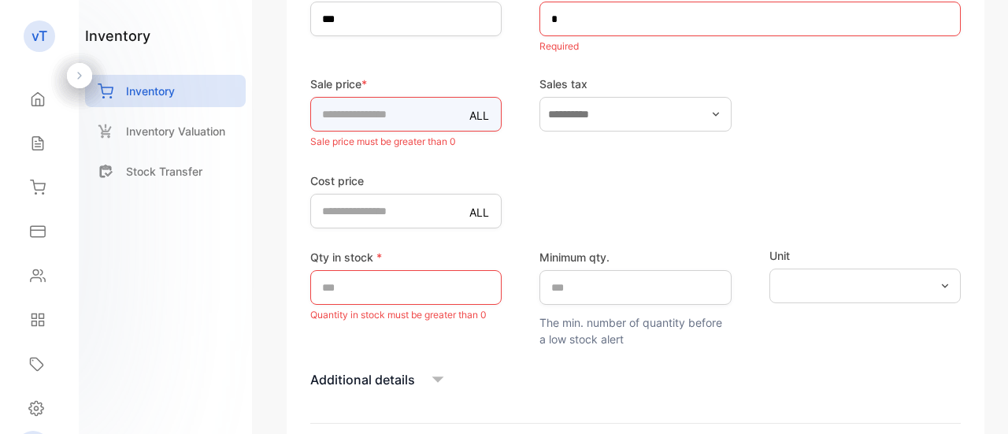
click at [443, 114] on div "Sale price * ALL * Sale price must be greater than 0" at bounding box center [405, 114] width 191 height 76
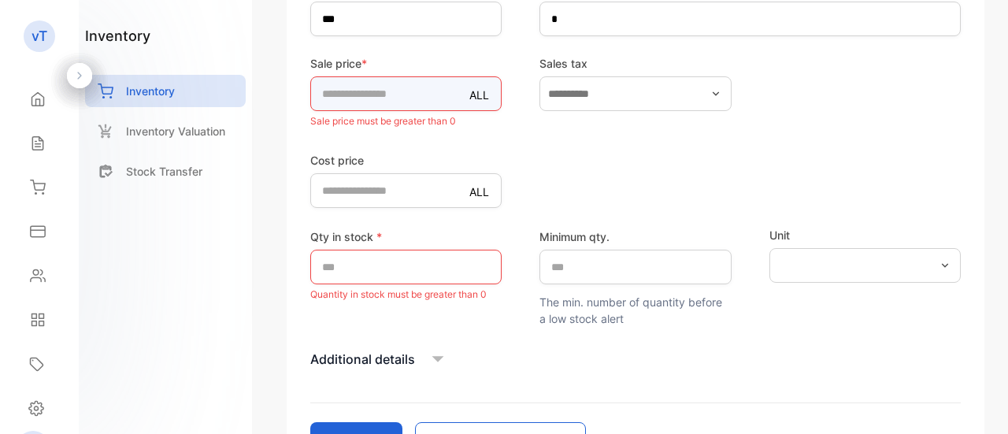
type input "****"
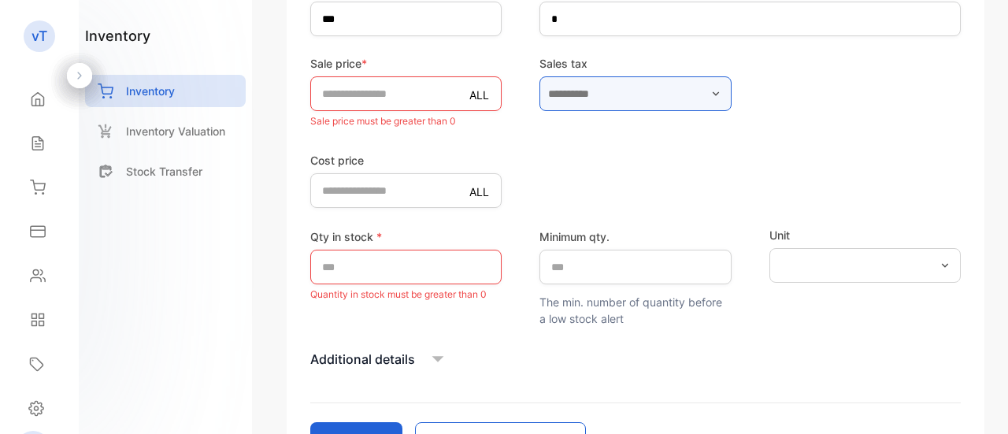
click at [634, 78] on input "text" at bounding box center [634, 93] width 191 height 35
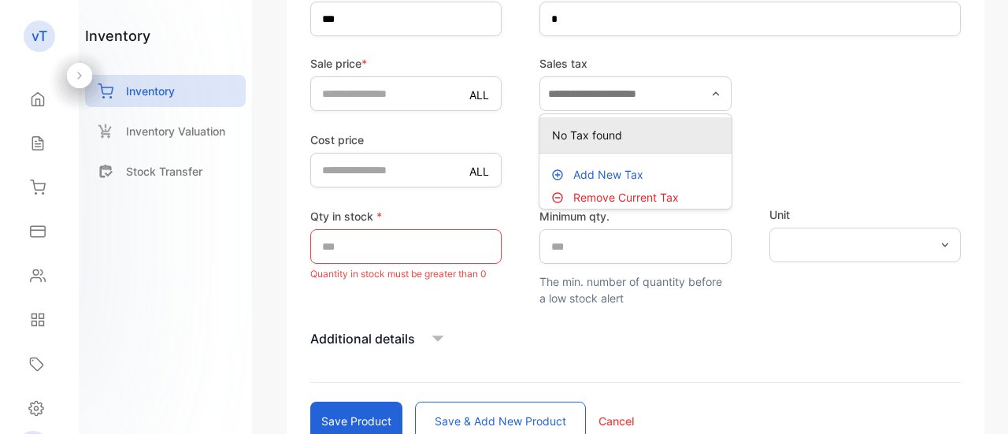
click at [608, 150] on li "No Tax found" at bounding box center [634, 135] width 191 height 36
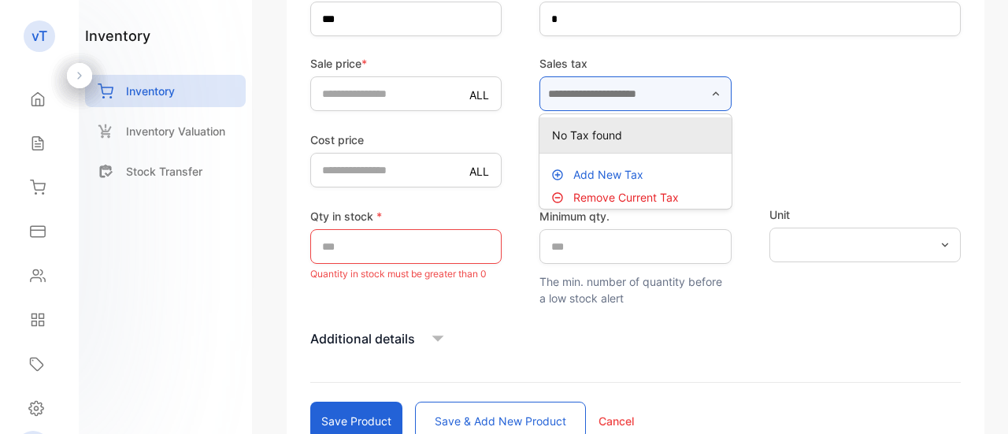
type input "**********"
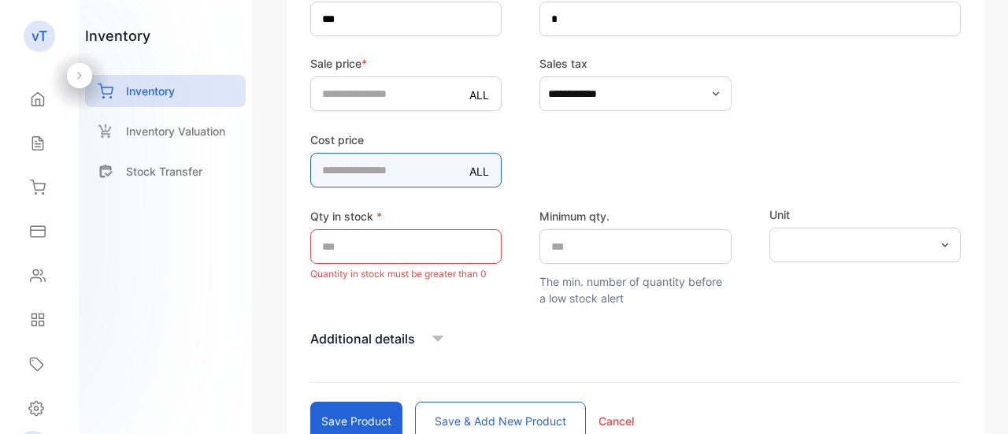
click at [383, 177] on price-inputcostofitem "*" at bounding box center [405, 170] width 191 height 35
type price-inputcostofitem "****"
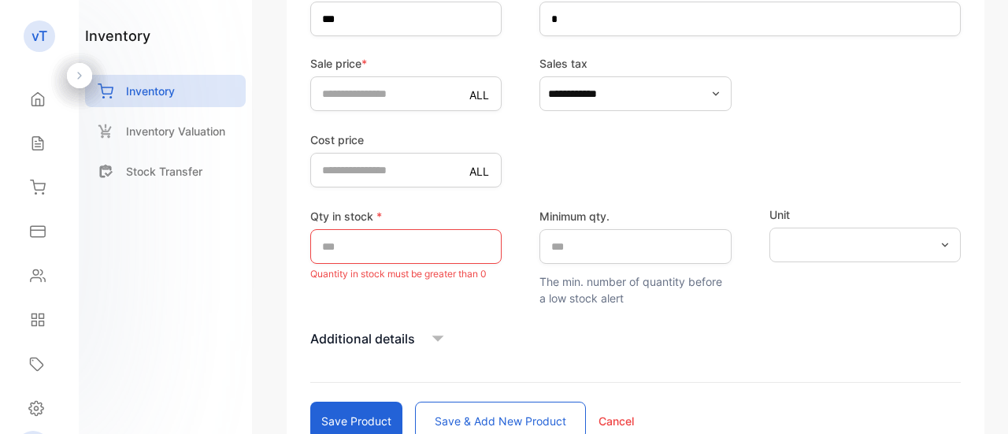
click at [392, 265] on p "Quantity in stock must be greater than 0" at bounding box center [405, 274] width 191 height 20
click at [395, 249] on input "*" at bounding box center [405, 246] width 191 height 35
type input "***"
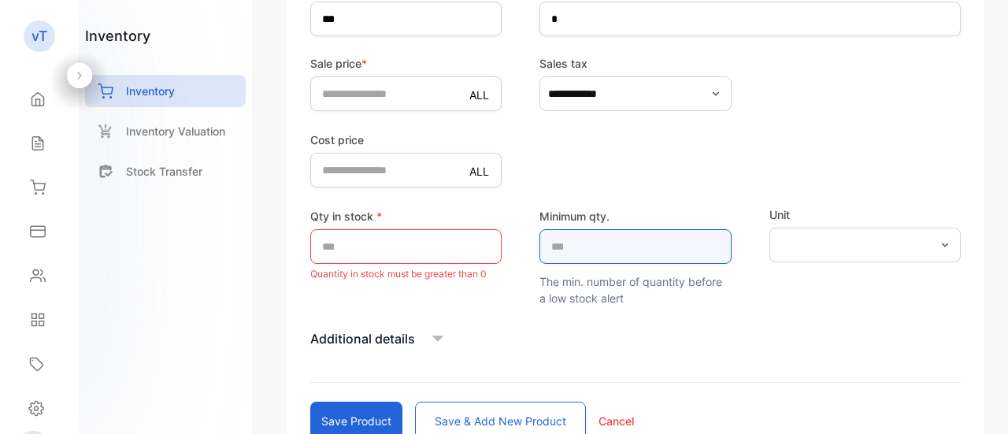
click at [600, 262] on qty\ "*" at bounding box center [634, 246] width 191 height 35
type qty\ "***"
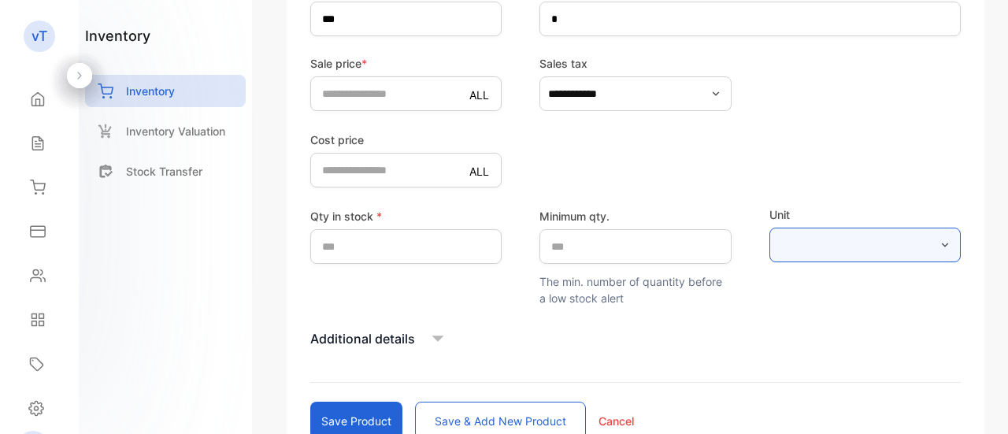
click at [862, 250] on input "text" at bounding box center [864, 244] width 191 height 35
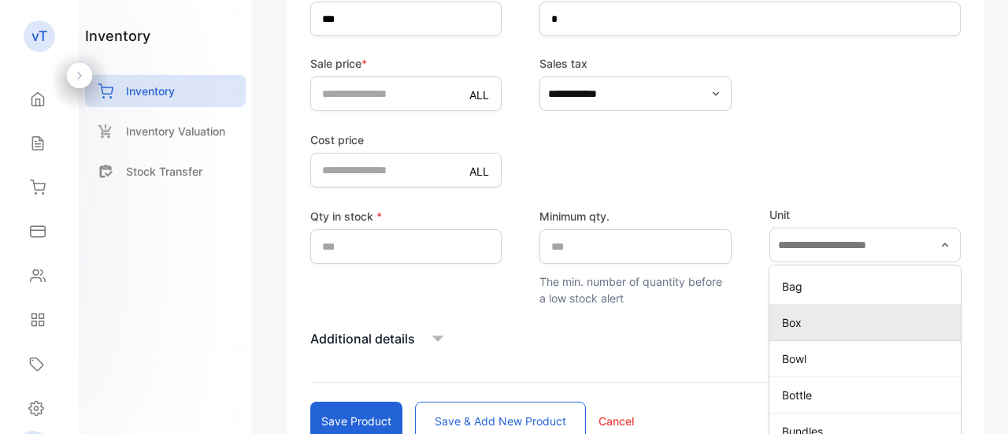
click at [809, 314] on p "Box" at bounding box center [868, 322] width 172 height 17
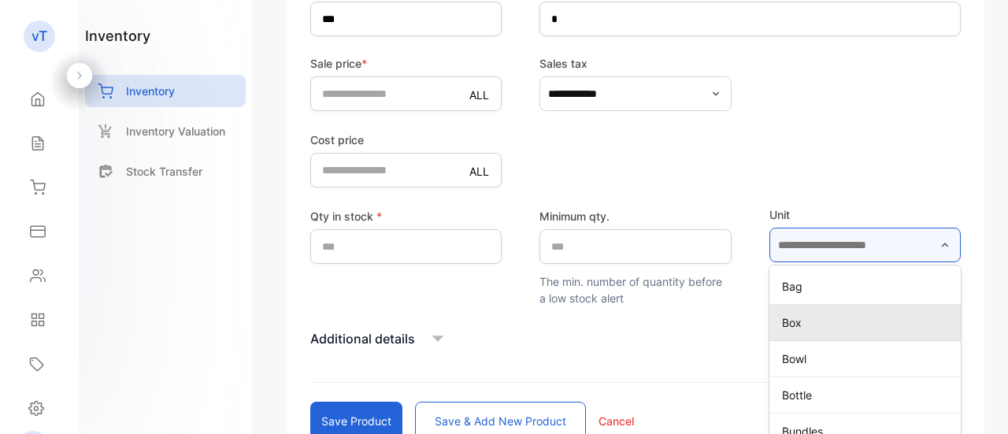
type input "***"
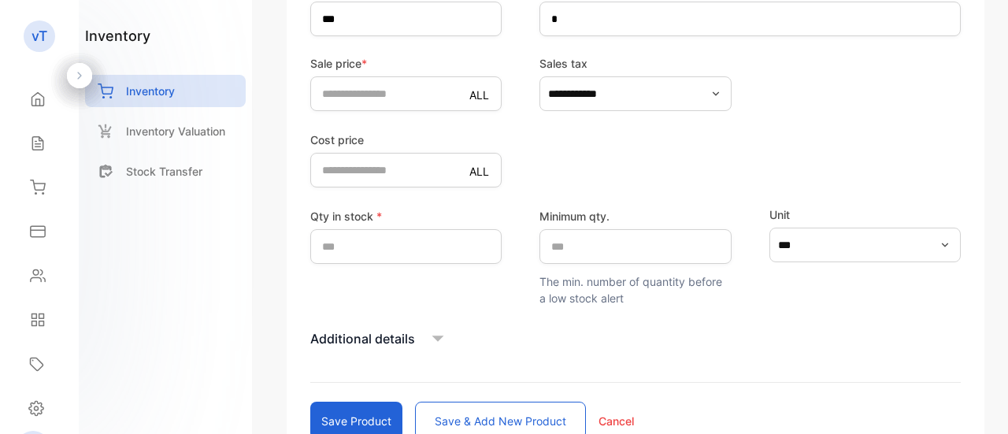
scroll to position [508, 0]
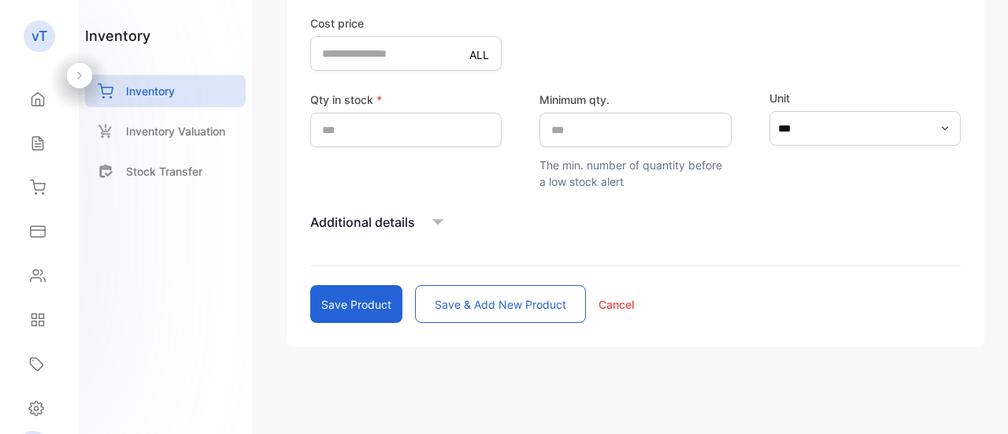
click at [433, 223] on icon at bounding box center [438, 222] width 24 height 24
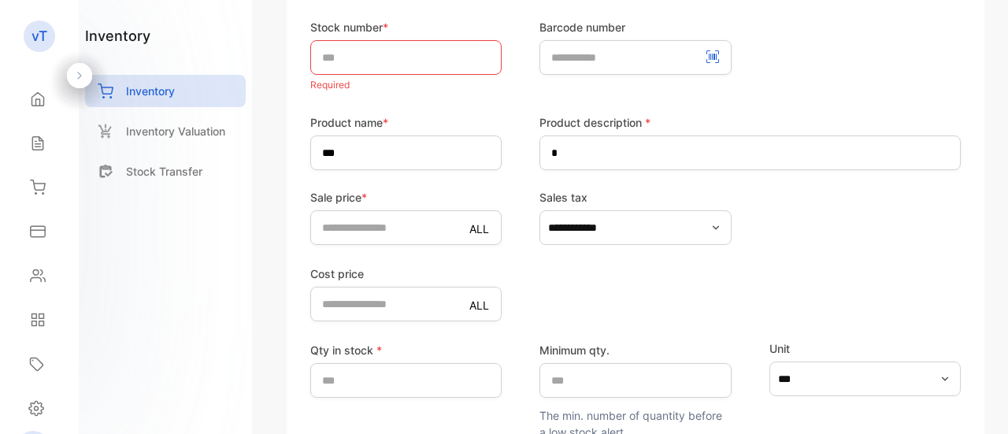
scroll to position [166, 0]
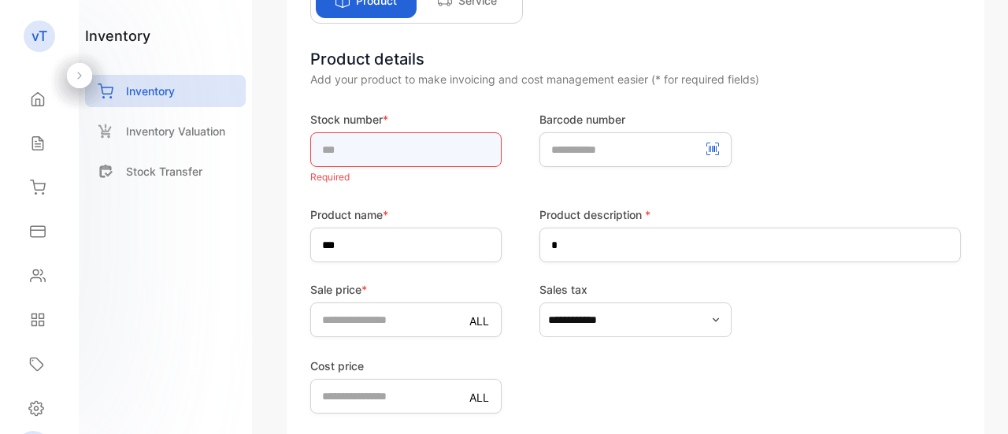
click at [422, 147] on input "text" at bounding box center [405, 149] width 191 height 35
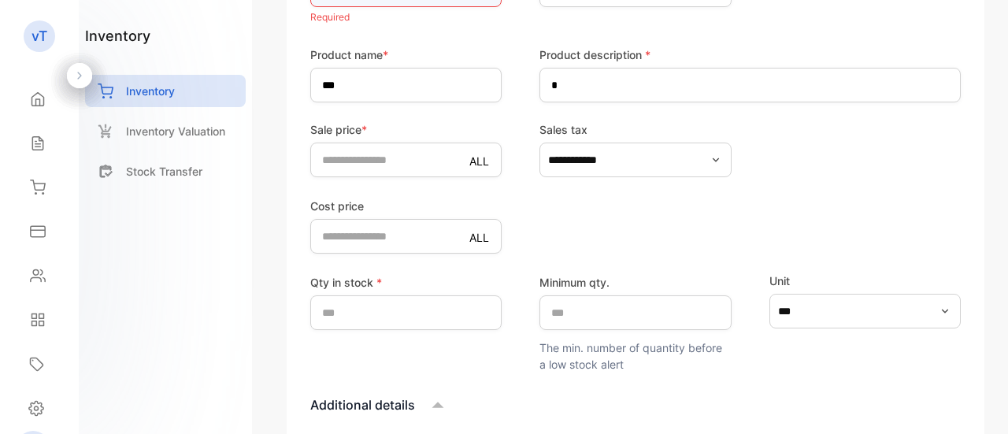
scroll to position [245, 0]
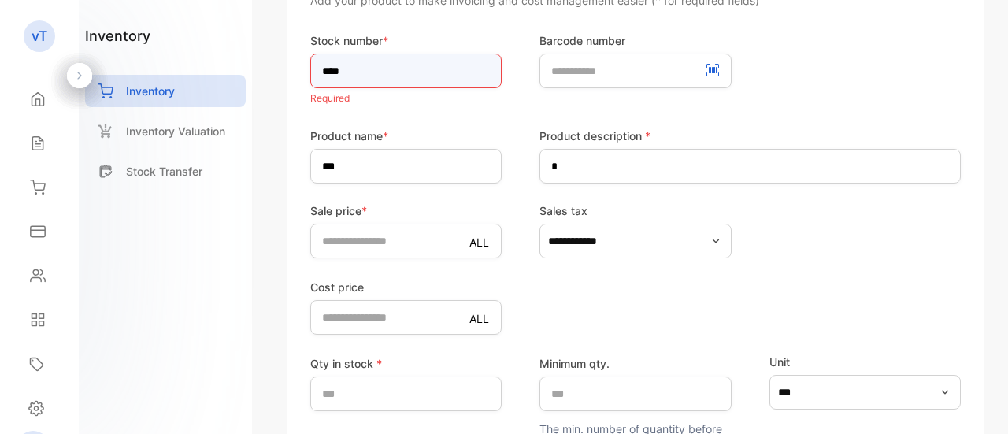
type input "****"
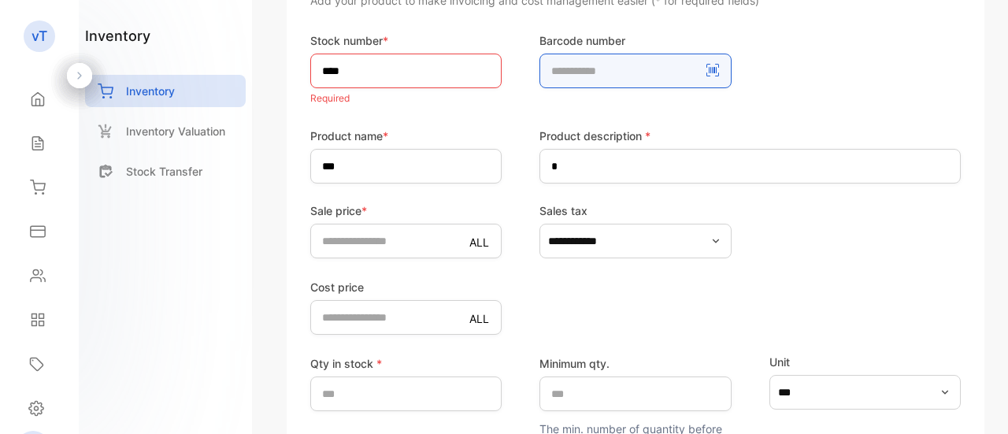
click at [658, 79] on number-inputBarcodeNumber "number" at bounding box center [634, 71] width 191 height 35
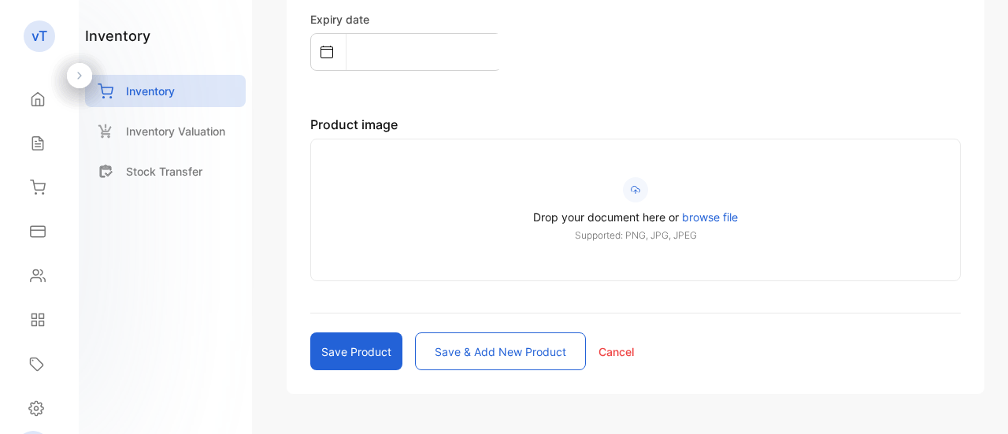
scroll to position [854, 0]
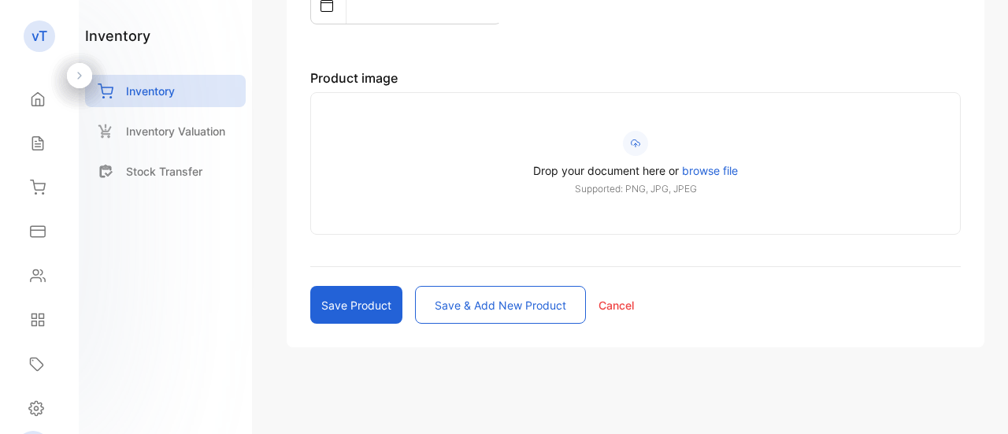
type number-inputBarcodeNumber "**********"
click at [383, 304] on button "Save product" at bounding box center [356, 305] width 92 height 38
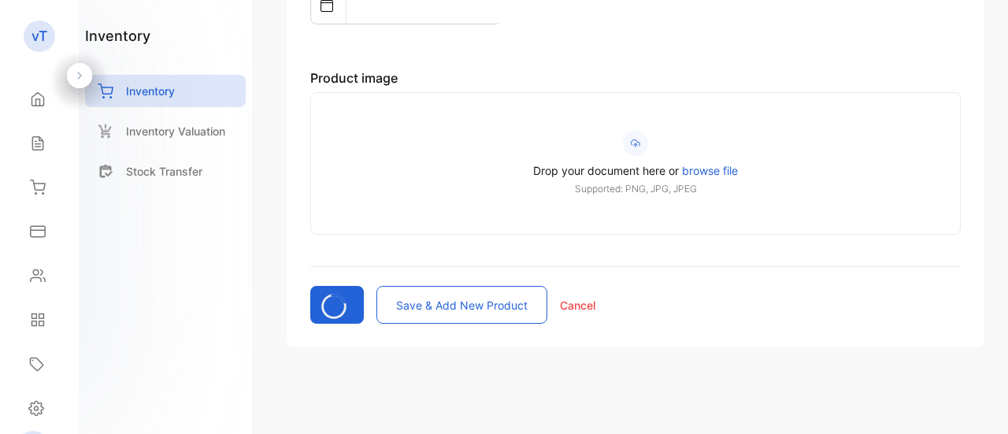
type input "*"
type price-inputcostofitem "*"
type input "*"
type qty\ "*"
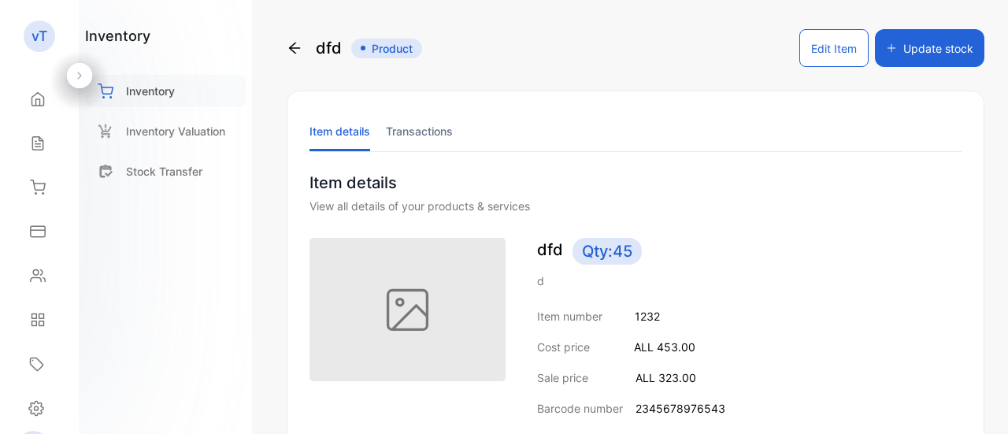
click at [151, 90] on p "Inventory" at bounding box center [150, 91] width 49 height 17
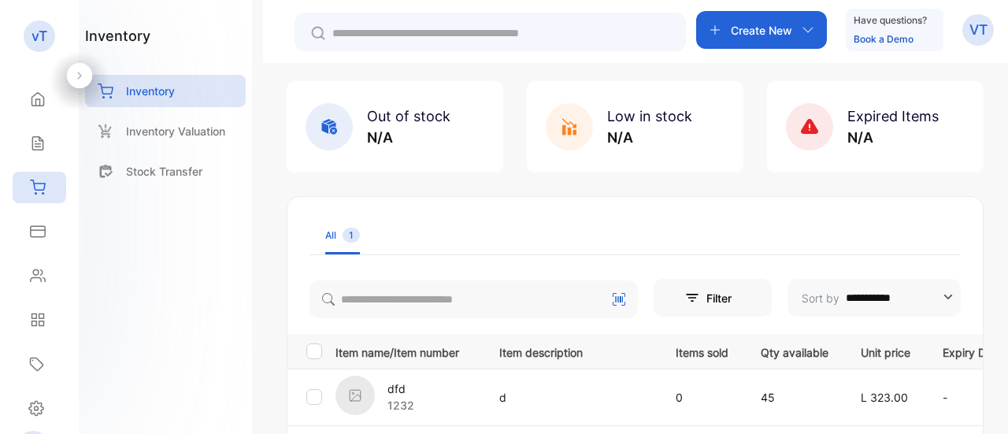
scroll to position [200, 0]
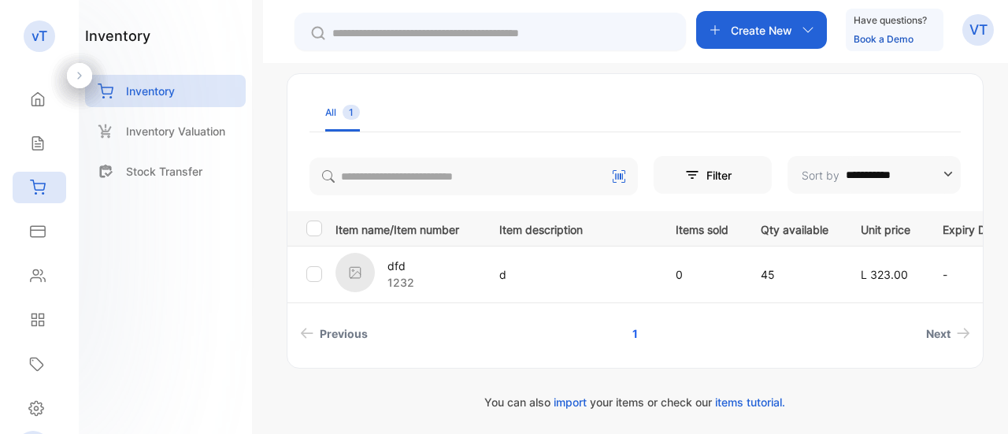
click at [978, 35] on p "VT" at bounding box center [978, 30] width 18 height 20
click at [450, 301] on td "dfd 1232" at bounding box center [404, 274] width 151 height 57
click at [31, 278] on icon at bounding box center [38, 276] width 14 height 12
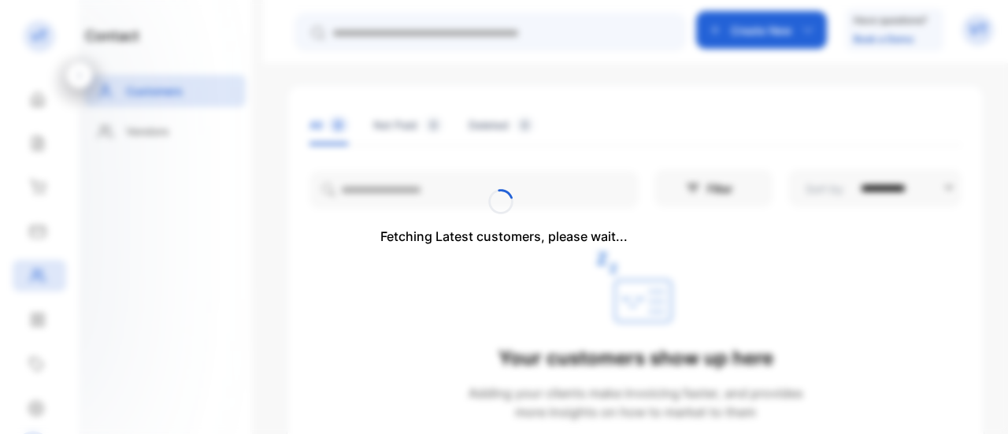
click at [151, 122] on div "Fetching Latest customers, please wait..." at bounding box center [504, 217] width 1008 height 434
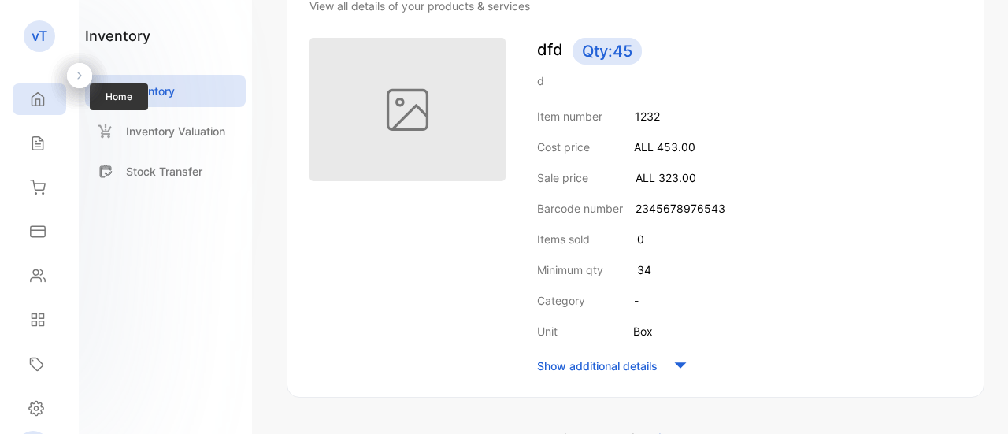
click at [39, 107] on div "Home" at bounding box center [40, 98] width 54 height 31
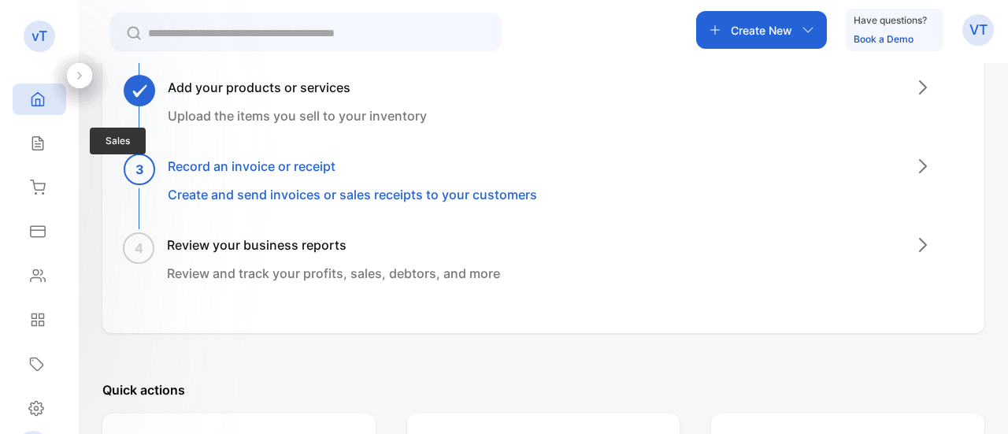
click at [61, 161] on div "Sales Sales" at bounding box center [40, 143] width 54 height 44
click at [39, 144] on icon at bounding box center [37, 143] width 10 height 13
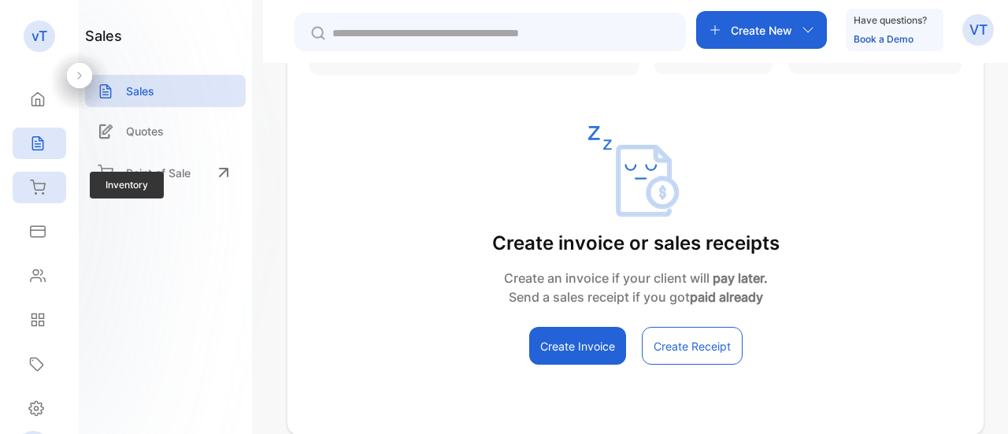
click at [44, 176] on div "Inventory" at bounding box center [40, 187] width 54 height 31
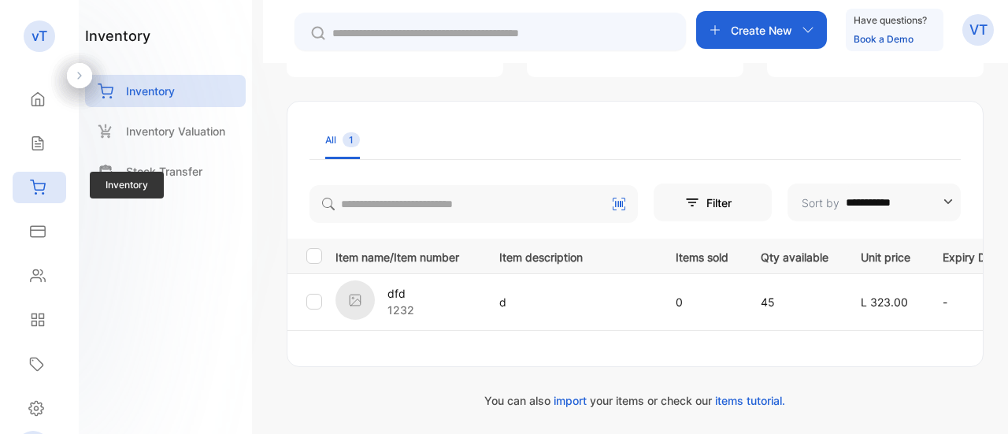
scroll to position [200, 0]
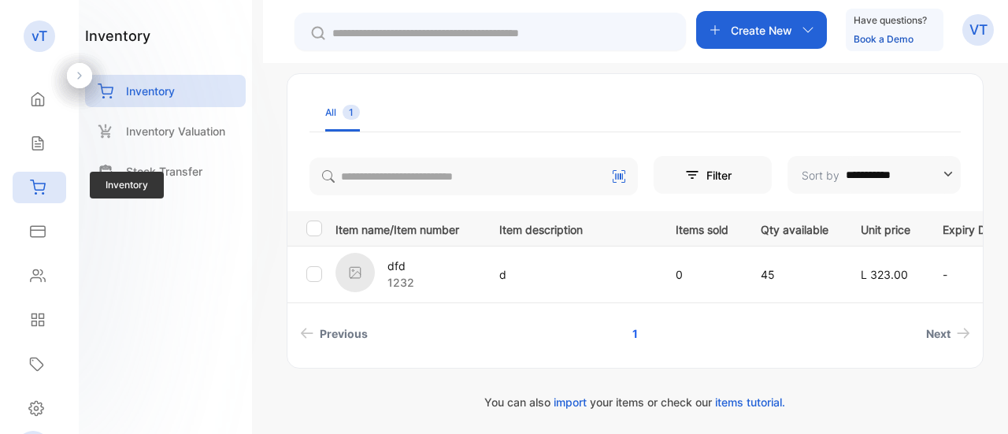
click at [43, 181] on icon at bounding box center [38, 187] width 16 height 16
click at [767, 17] on div "Create New" at bounding box center [761, 30] width 131 height 38
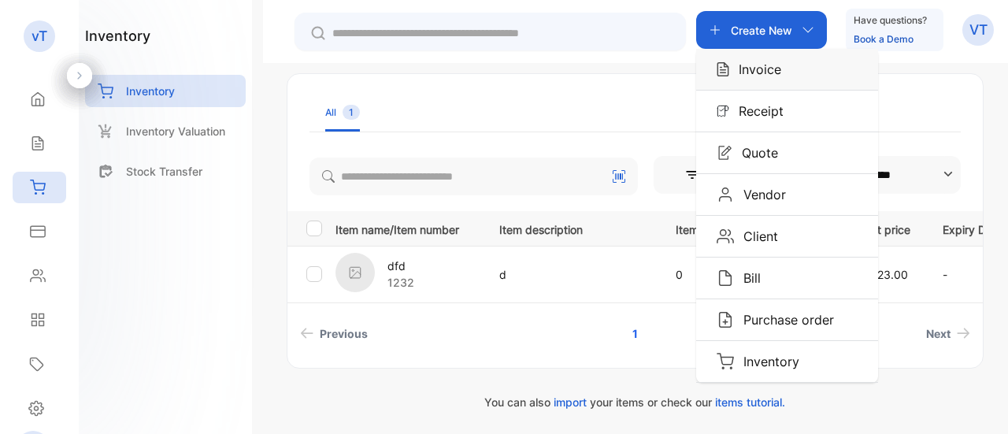
click at [760, 71] on p "Invoice" at bounding box center [755, 69] width 52 height 19
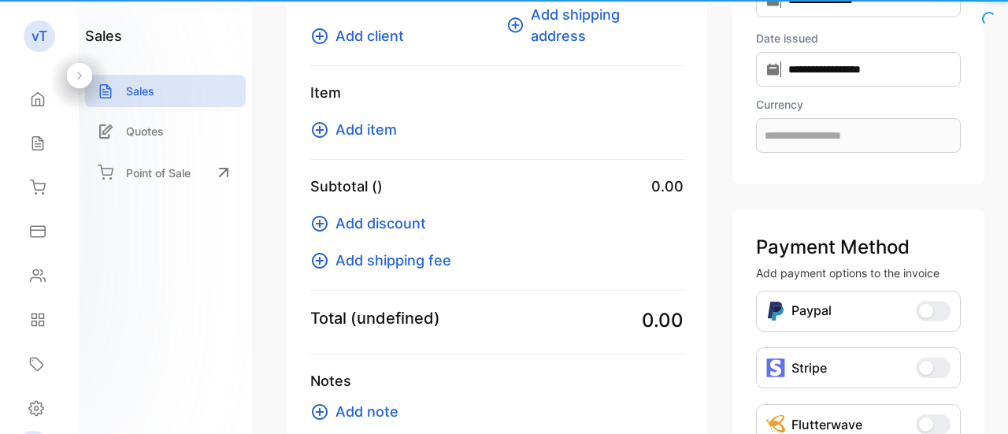
scroll to position [126, 0]
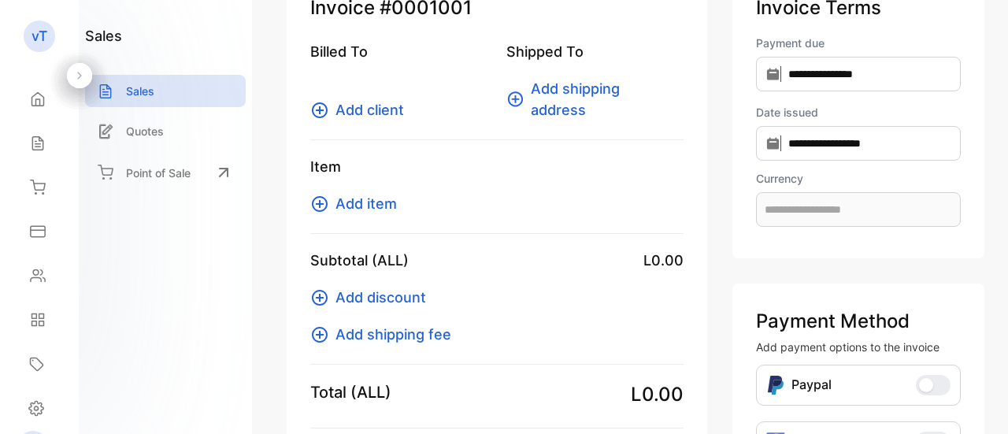
type input "**********"
click at [151, 174] on p "Point of Sale" at bounding box center [158, 173] width 65 height 17
click at [28, 98] on div "Home" at bounding box center [35, 99] width 20 height 16
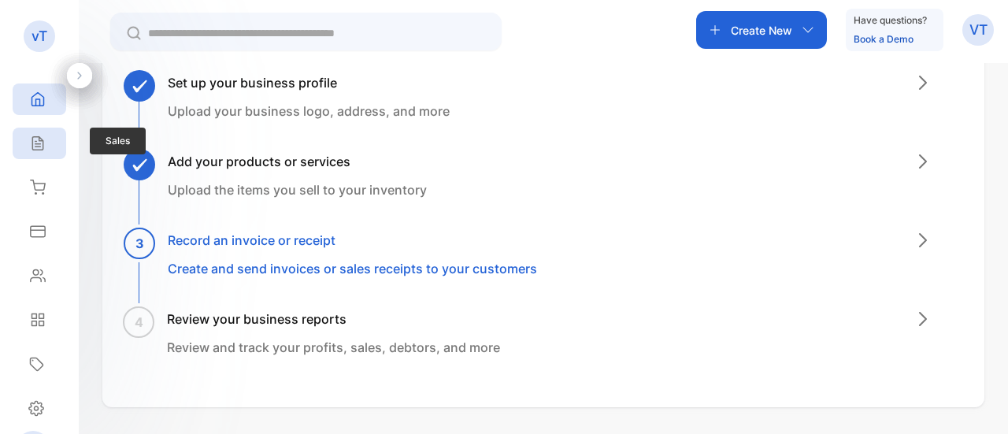
click at [30, 150] on icon at bounding box center [38, 143] width 16 height 16
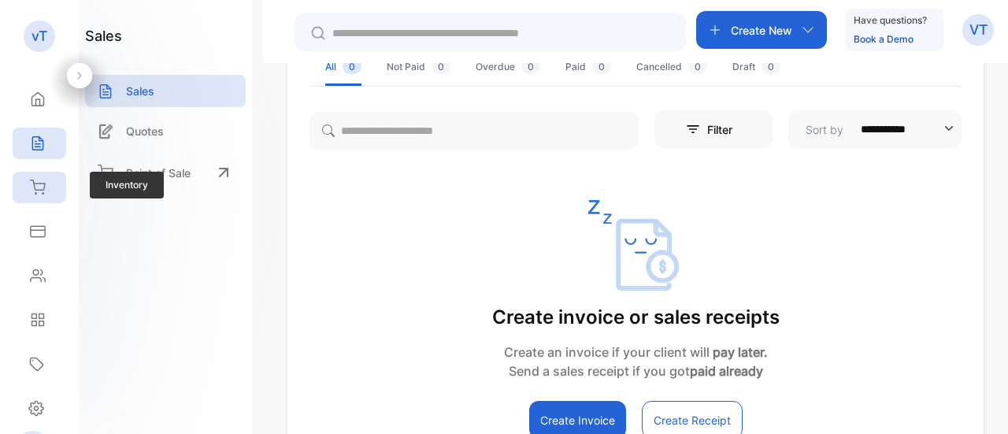
click at [50, 190] on div "Inventory" at bounding box center [40, 187] width 54 height 31
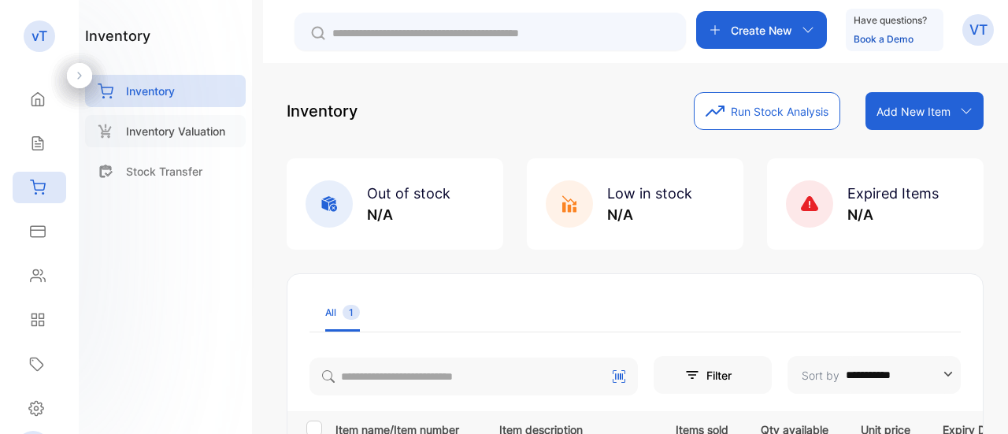
click at [181, 135] on p "Inventory Valuation" at bounding box center [175, 131] width 99 height 17
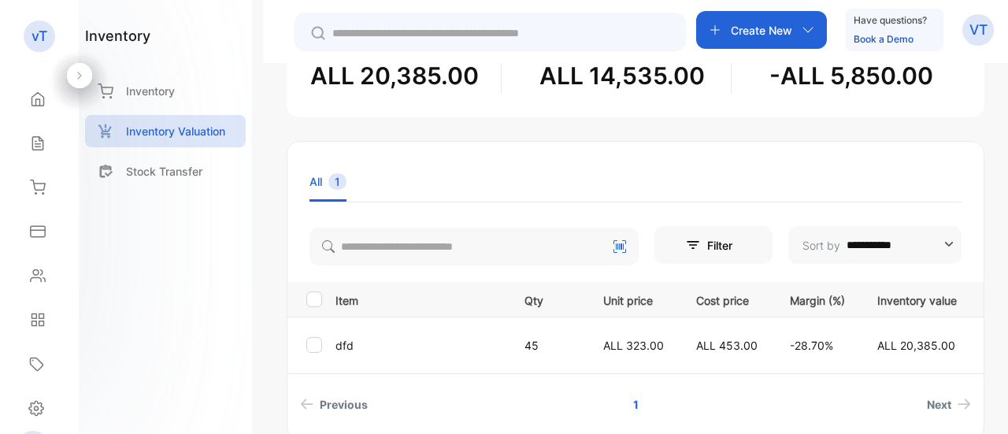
scroll to position [225, 0]
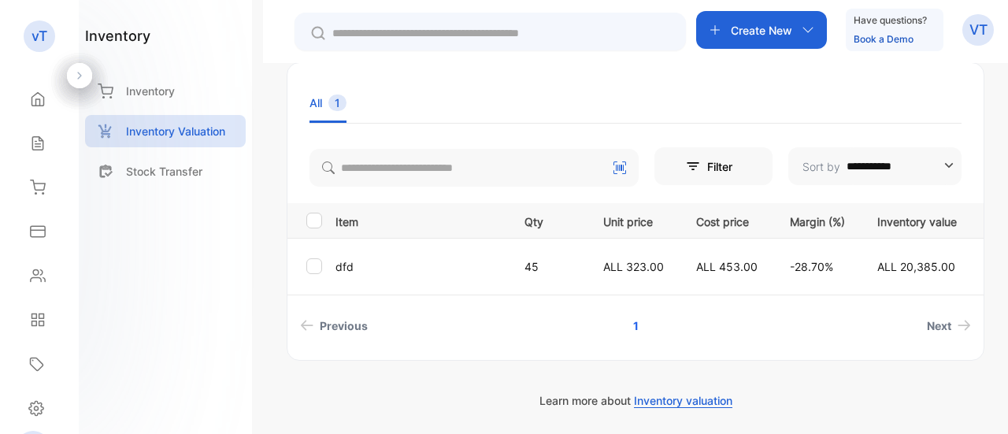
click at [911, 270] on span "ALL 20,385.00" at bounding box center [916, 266] width 78 height 13
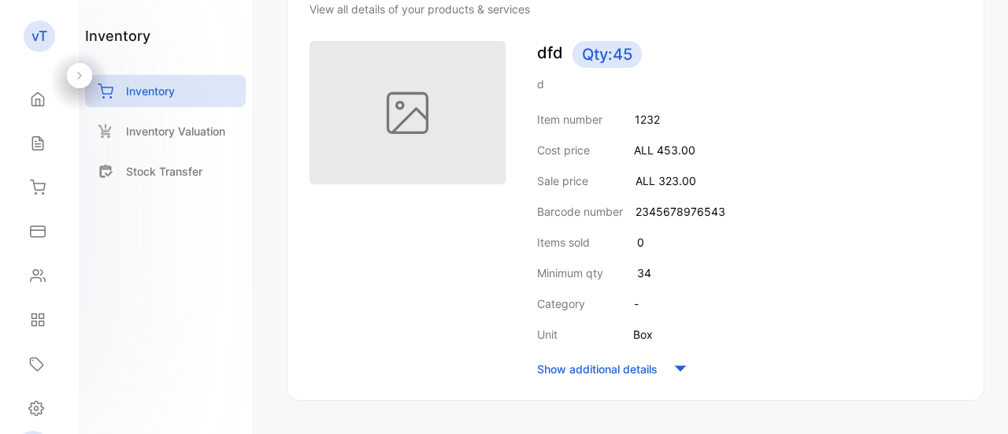
scroll to position [299, 0]
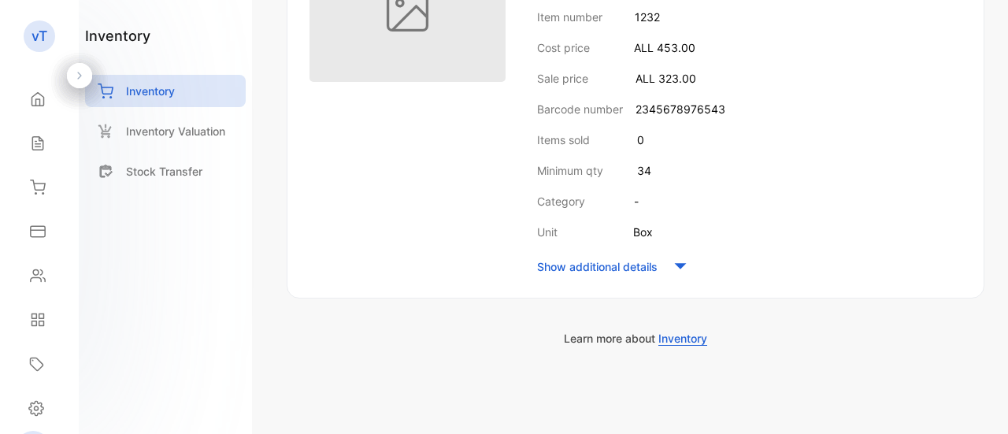
click at [625, 268] on p "Show additional details" at bounding box center [597, 266] width 120 height 17
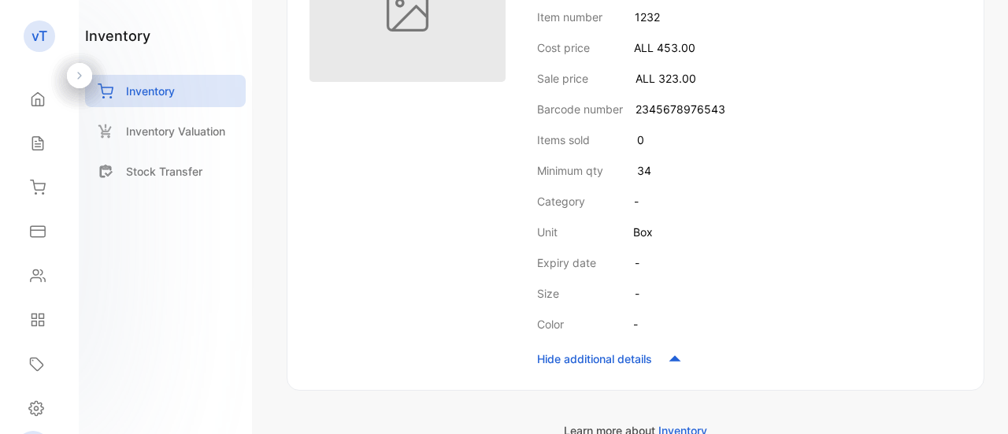
click at [438, 61] on img at bounding box center [407, 10] width 196 height 143
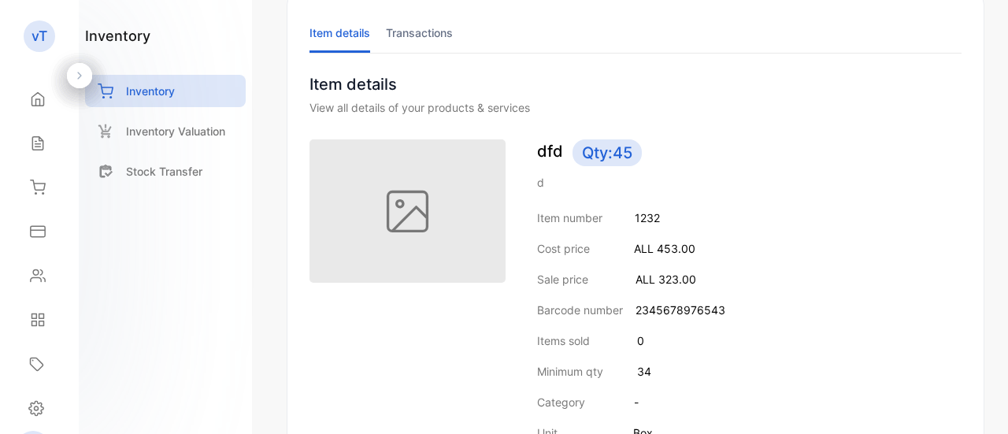
scroll to position [61, 0]
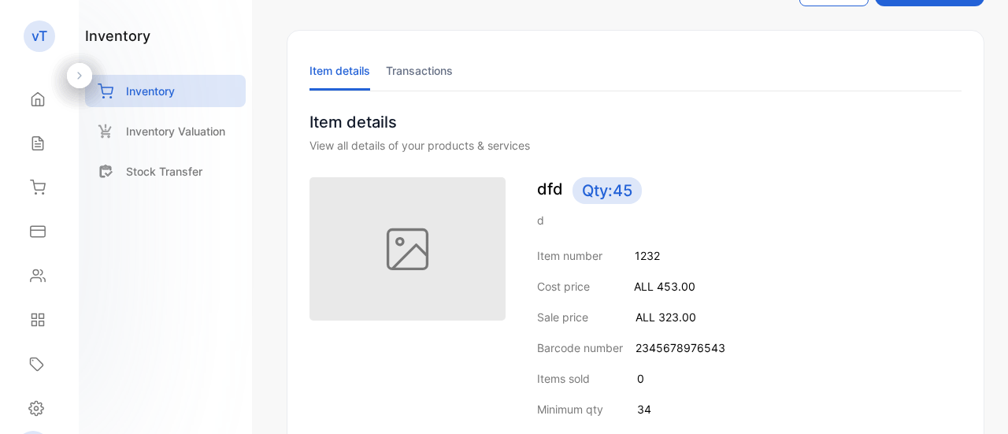
click at [427, 302] on img at bounding box center [407, 248] width 196 height 143
click at [433, 69] on li "Transactions" at bounding box center [419, 70] width 67 height 40
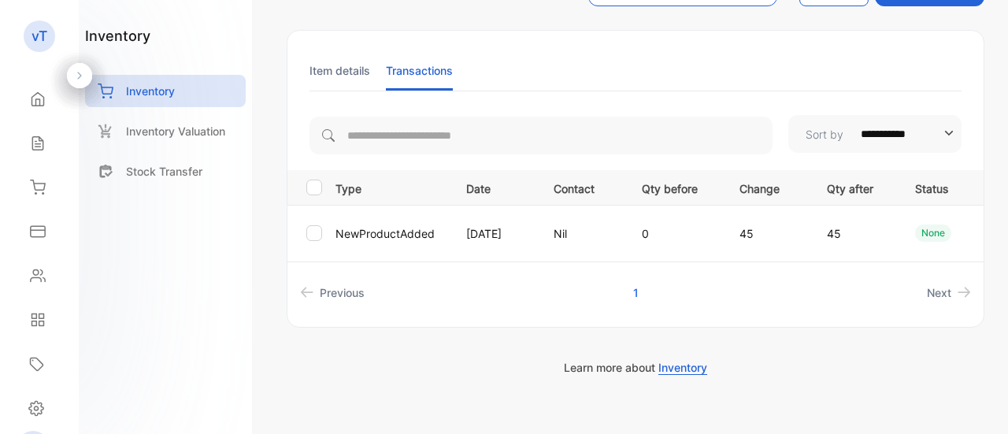
click at [362, 232] on td "NewProductAdded" at bounding box center [388, 233] width 118 height 57
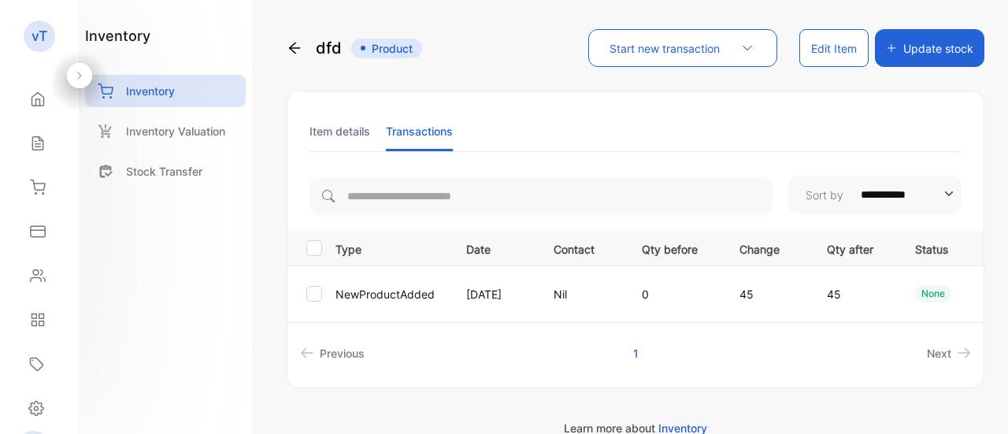
click at [826, 45] on button "Edit Item" at bounding box center [833, 48] width 69 height 38
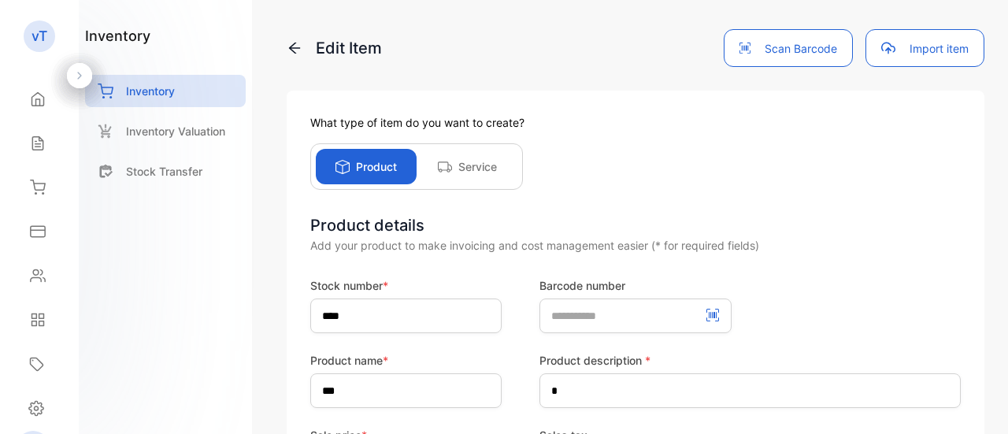
click at [894, 51] on button "Import item" at bounding box center [924, 48] width 119 height 38
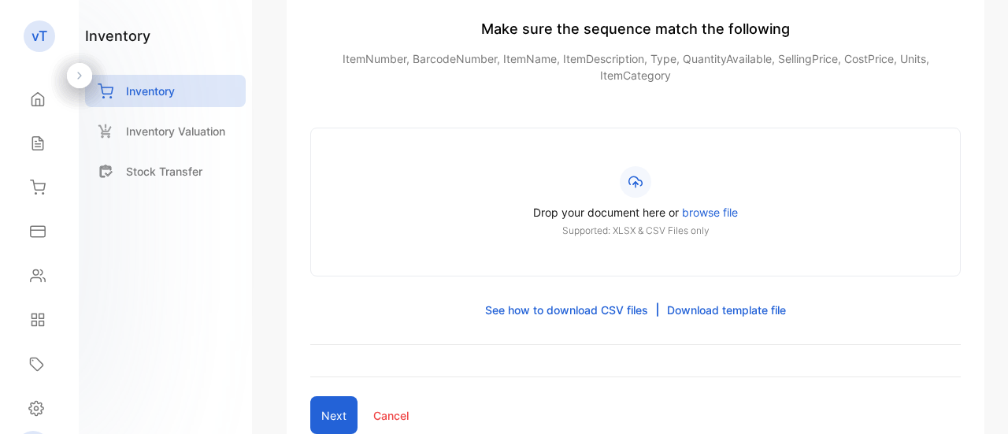
scroll to position [236, 0]
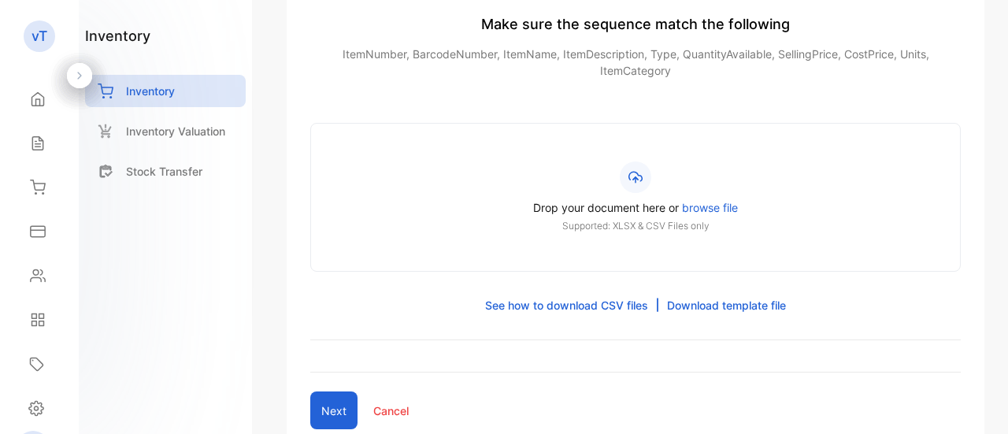
click at [701, 204] on span "browse file" at bounding box center [710, 207] width 56 height 13
click at [0, 0] on input "Drop your document here or browse file Supported: XLSX & CSV Files only" at bounding box center [0, 0] width 0 height 0
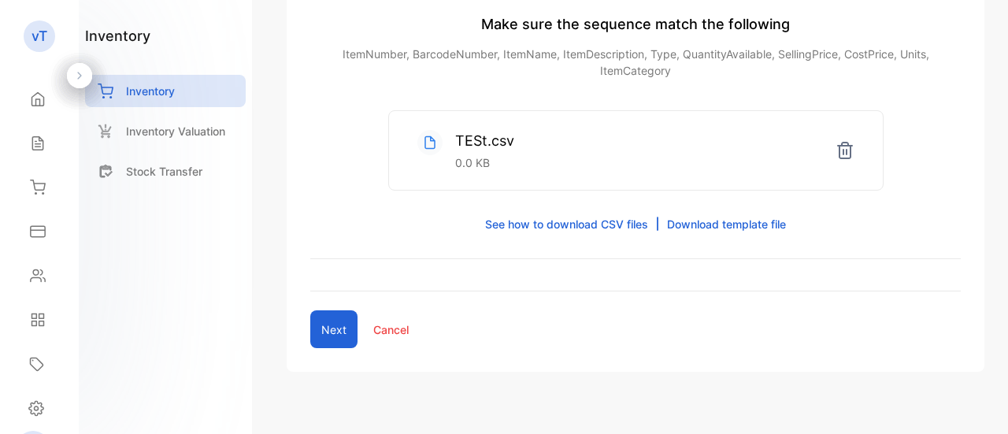
click at [338, 324] on button "Next" at bounding box center [333, 329] width 47 height 38
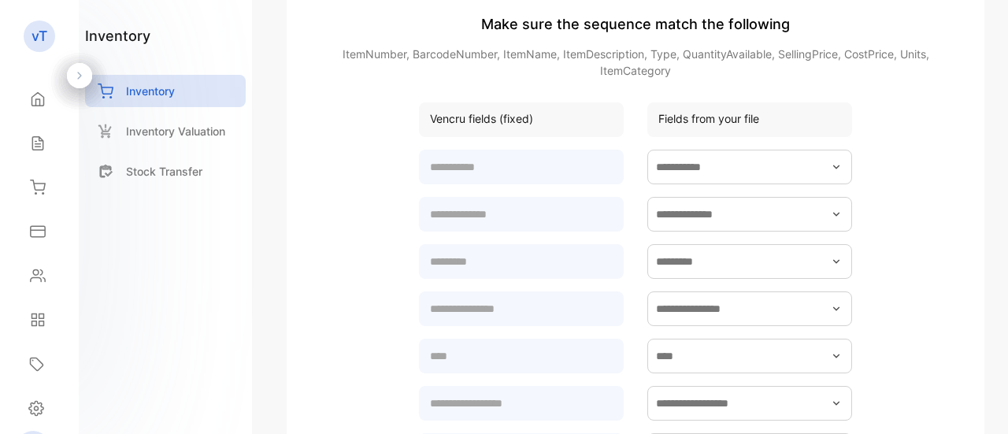
scroll to position [688, 0]
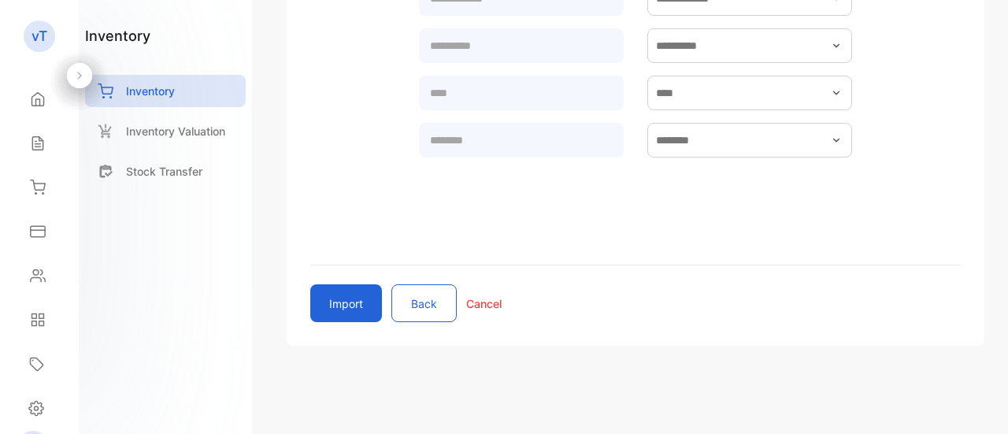
click at [353, 302] on button "Import" at bounding box center [346, 303] width 72 height 38
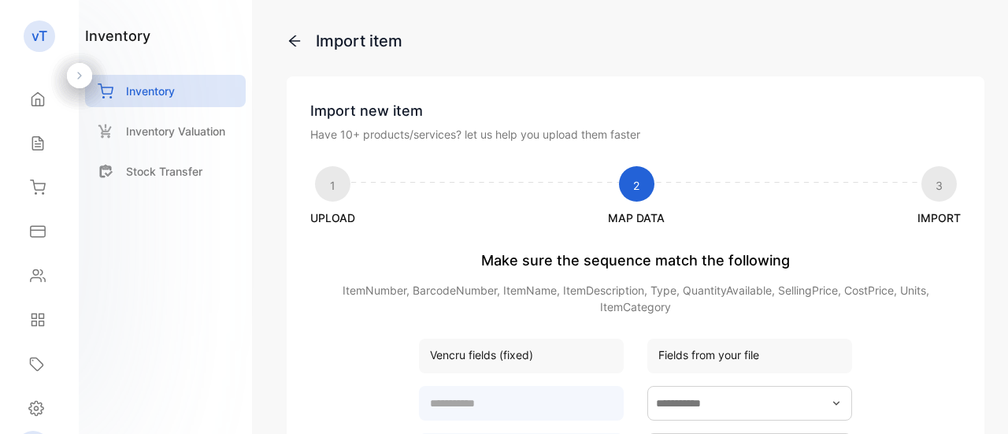
scroll to position [236, 0]
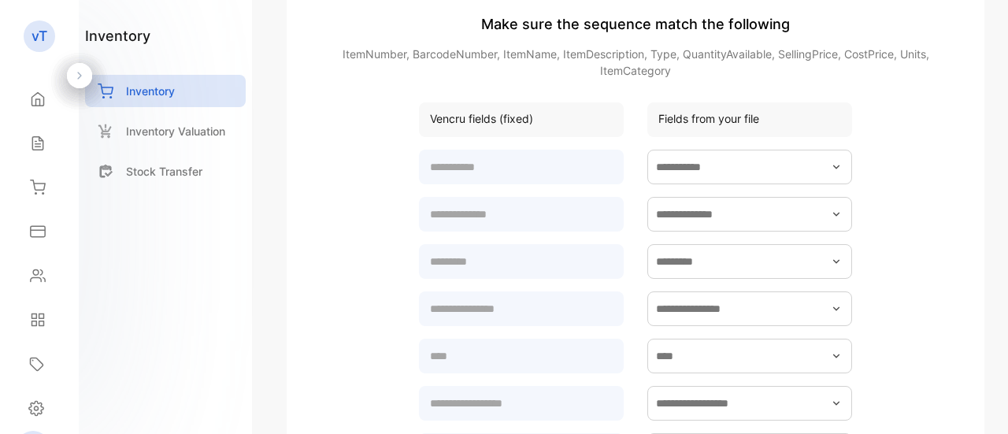
click at [72, 68] on div at bounding box center [79, 75] width 25 height 25
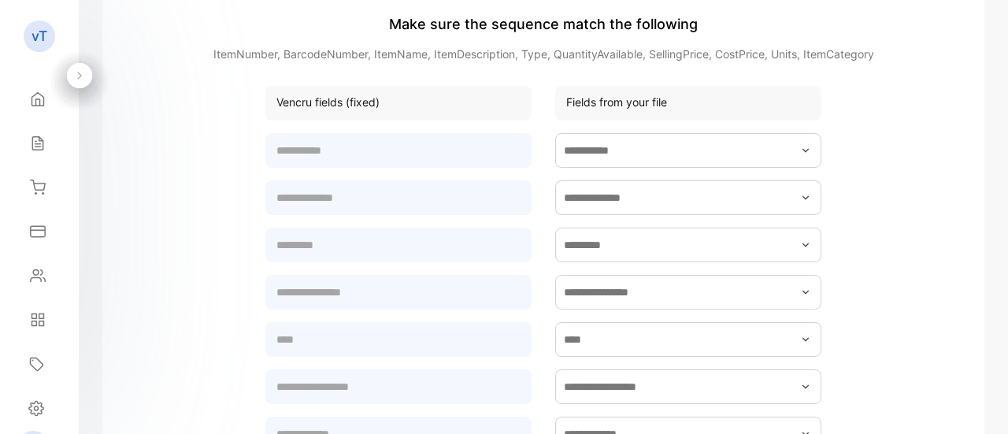
click at [83, 78] on icon at bounding box center [79, 75] width 11 height 11
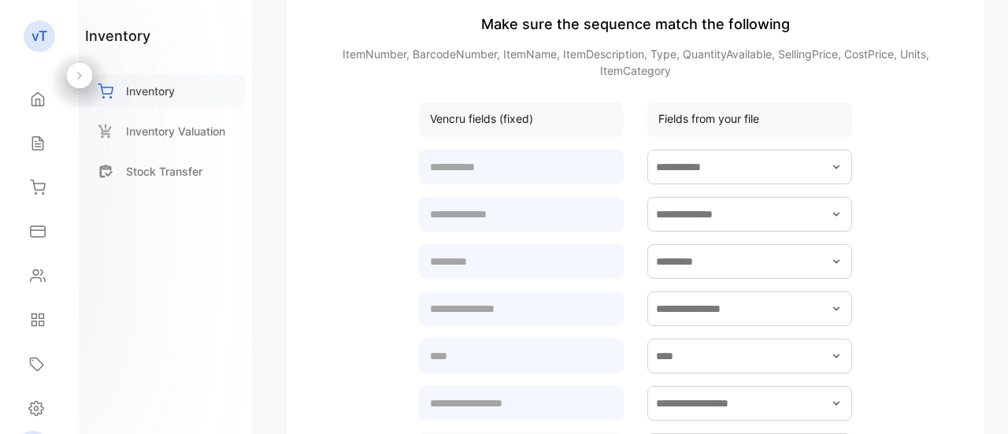
click at [167, 87] on p "Inventory" at bounding box center [150, 91] width 49 height 17
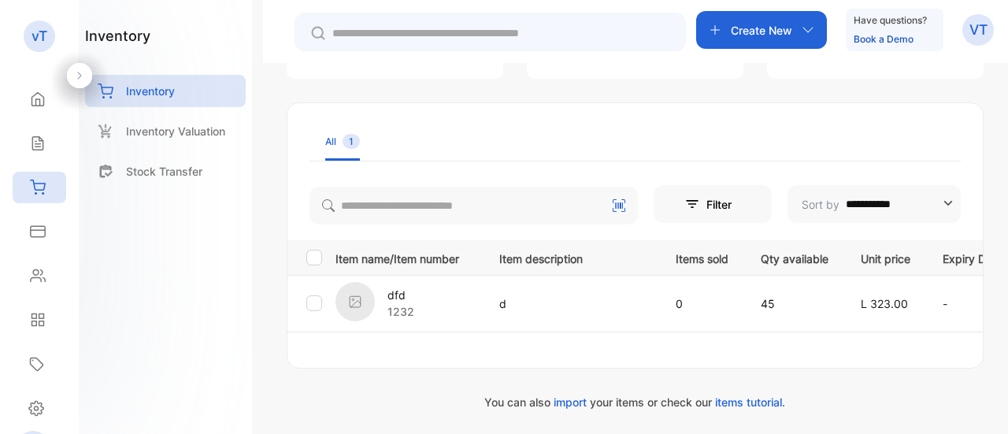
scroll to position [200, 0]
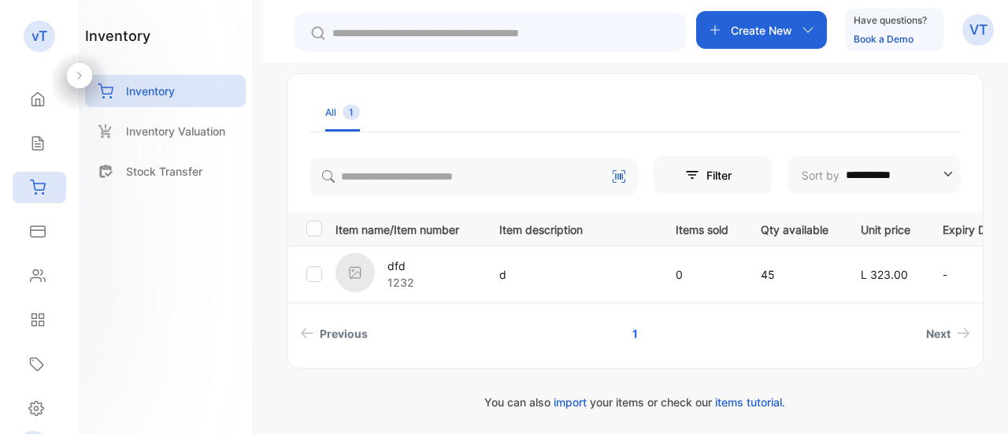
click at [979, 20] on p "VT" at bounding box center [978, 30] width 18 height 20
click at [41, 296] on div "Contacts Contacts" at bounding box center [40, 275] width 54 height 44
click at [34, 275] on icon at bounding box center [38, 276] width 16 height 16
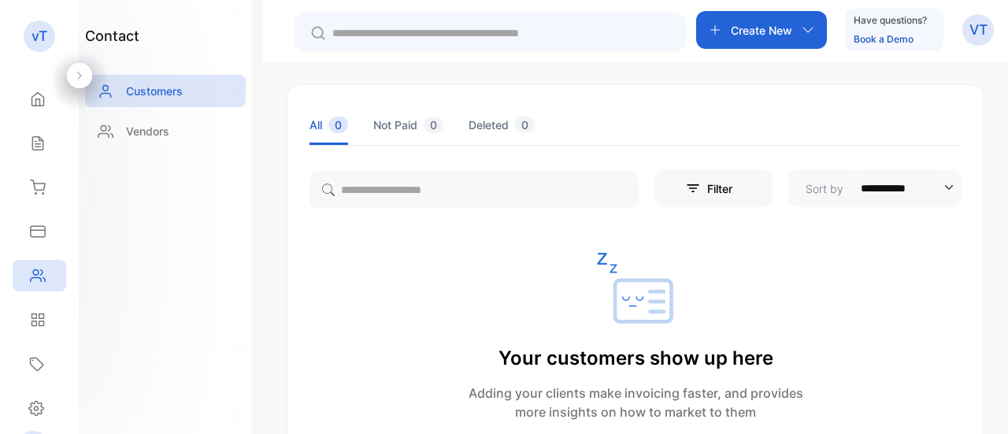
click at [771, 24] on p "Create New" at bounding box center [760, 30] width 61 height 17
click at [916, 47] on div "Have questions? Book a Demo" at bounding box center [894, 30] width 98 height 43
click at [45, 107] on div "Home" at bounding box center [40, 98] width 54 height 31
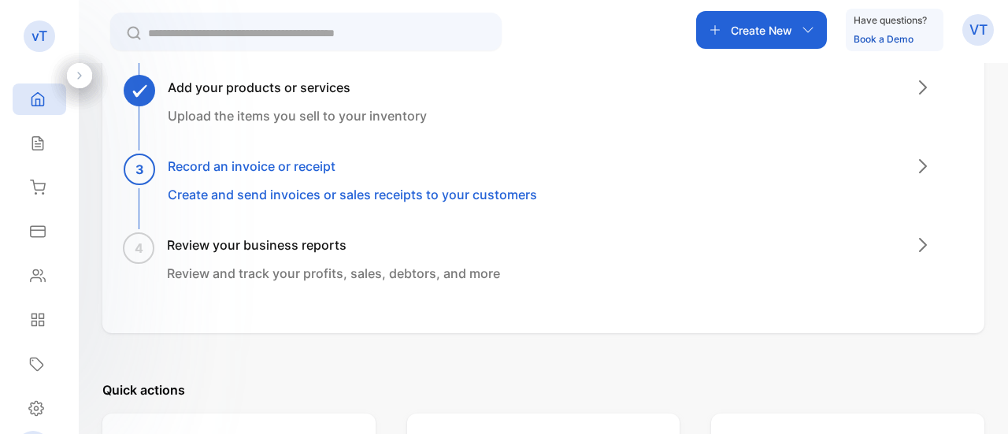
click at [361, 187] on p "Create and send invoices or sales receipts to your customers" at bounding box center [352, 194] width 369 height 19
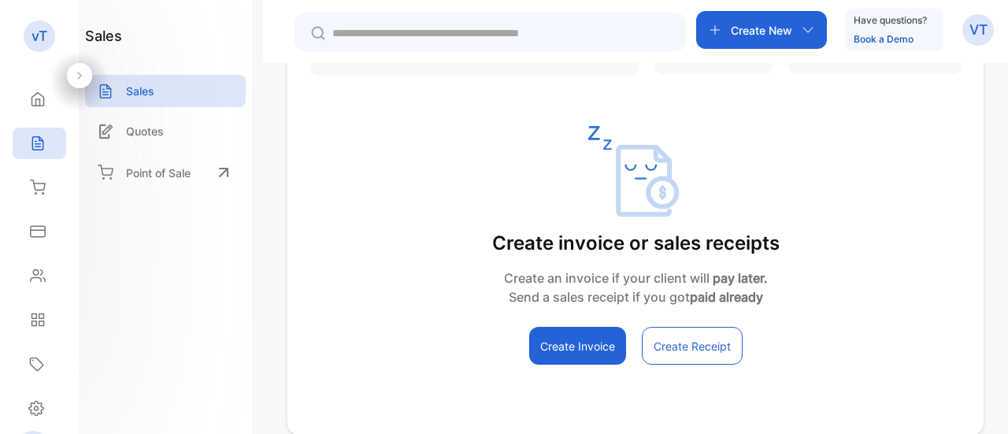
click at [361, 109] on div "**********" at bounding box center [635, 197] width 696 height 333
click at [39, 135] on icon at bounding box center [38, 143] width 16 height 16
click at [39, 101] on icon at bounding box center [38, 99] width 12 height 13
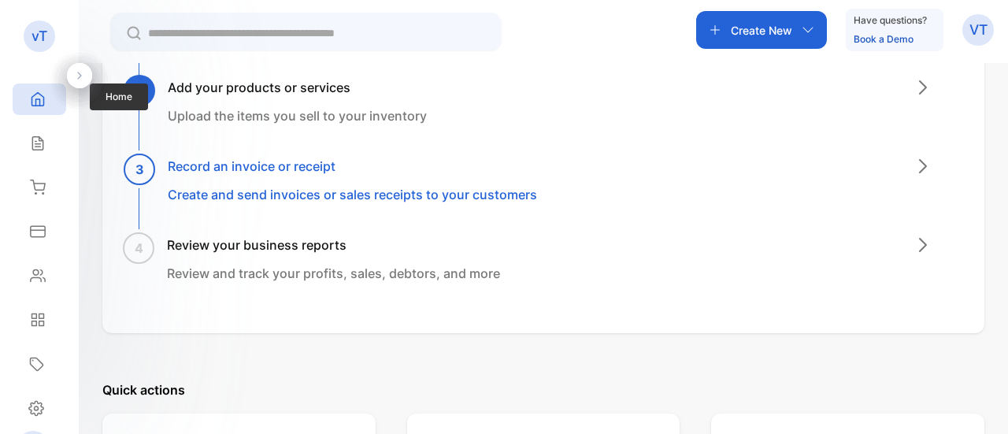
click at [48, 105] on div "Home" at bounding box center [40, 98] width 54 height 31
click at [923, 86] on icon at bounding box center [922, 87] width 19 height 19
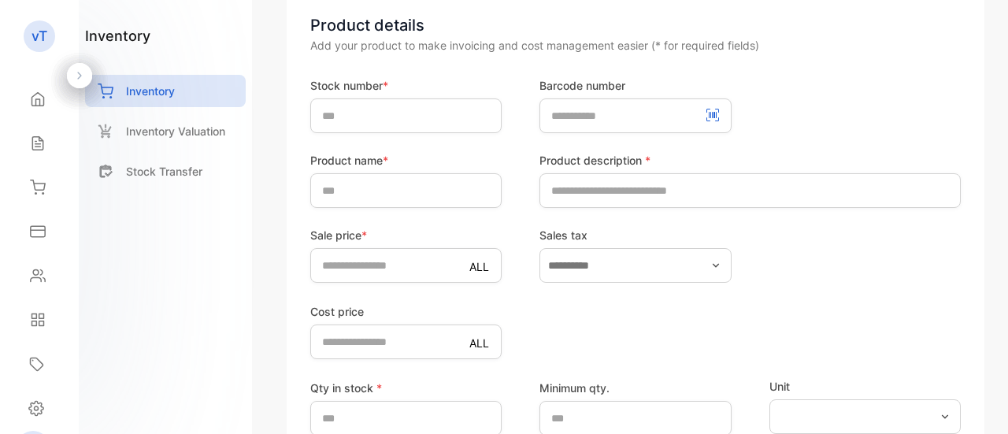
scroll to position [488, 0]
